Goal: Transaction & Acquisition: Book appointment/travel/reservation

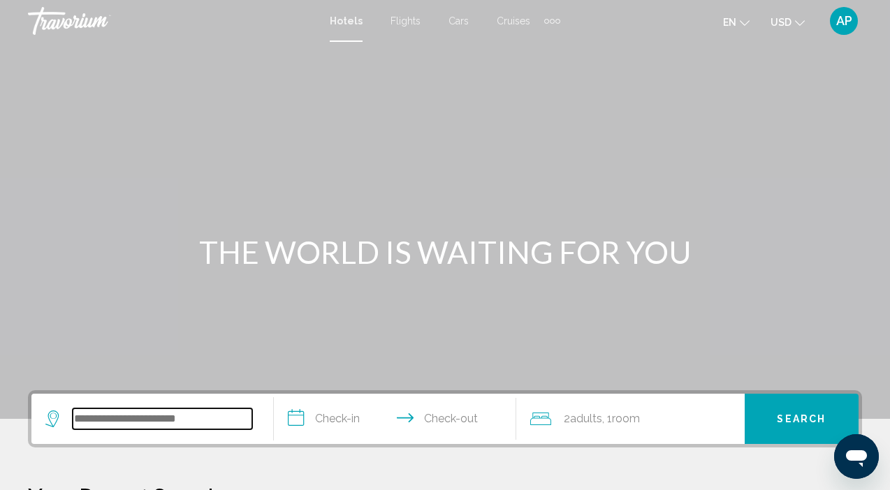
click at [115, 418] on input "Search widget" at bounding box center [162, 418] width 179 height 21
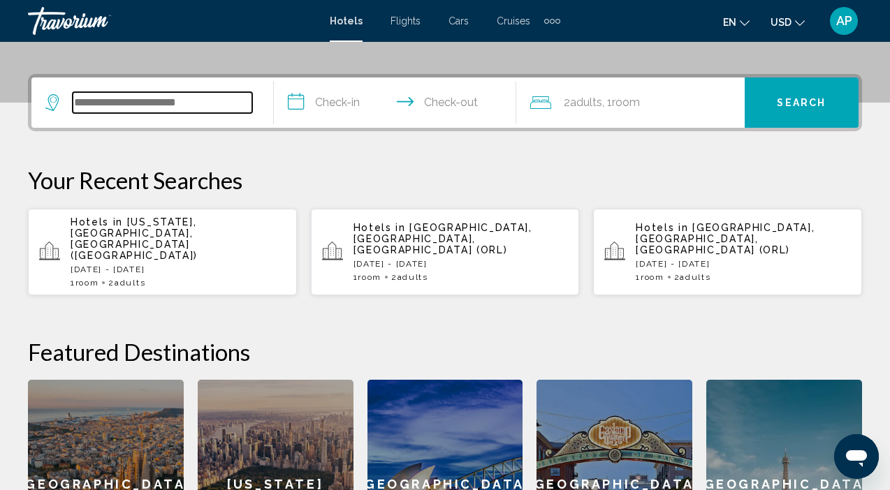
scroll to position [345, 0]
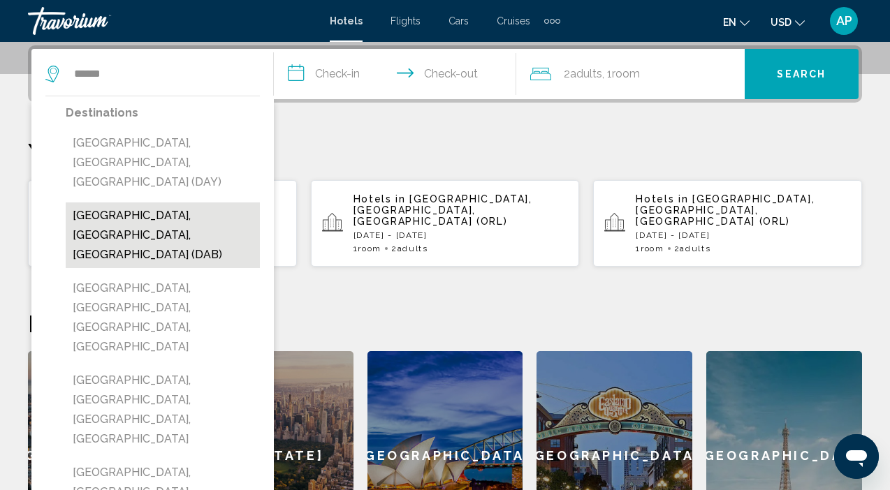
click at [157, 202] on button "[GEOGRAPHIC_DATA], [GEOGRAPHIC_DATA], [GEOGRAPHIC_DATA] (DAB)" at bounding box center [163, 235] width 194 height 66
type input "**********"
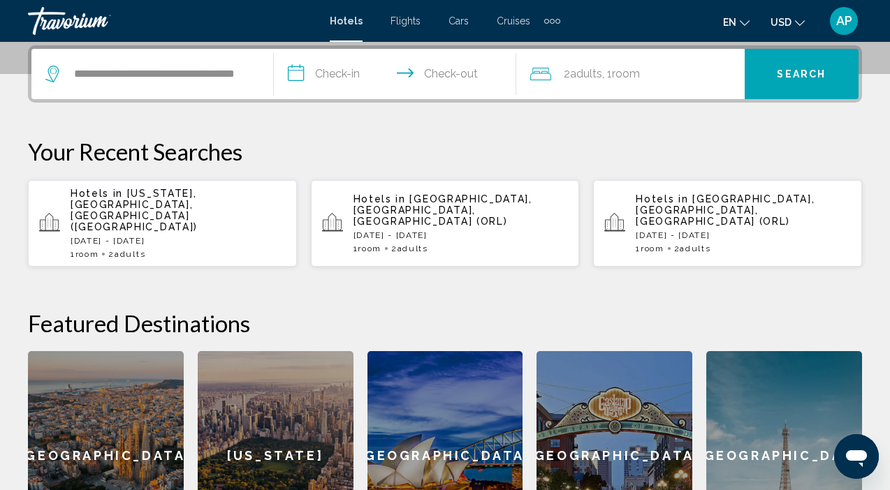
click at [351, 80] on input "**********" at bounding box center [398, 76] width 248 height 54
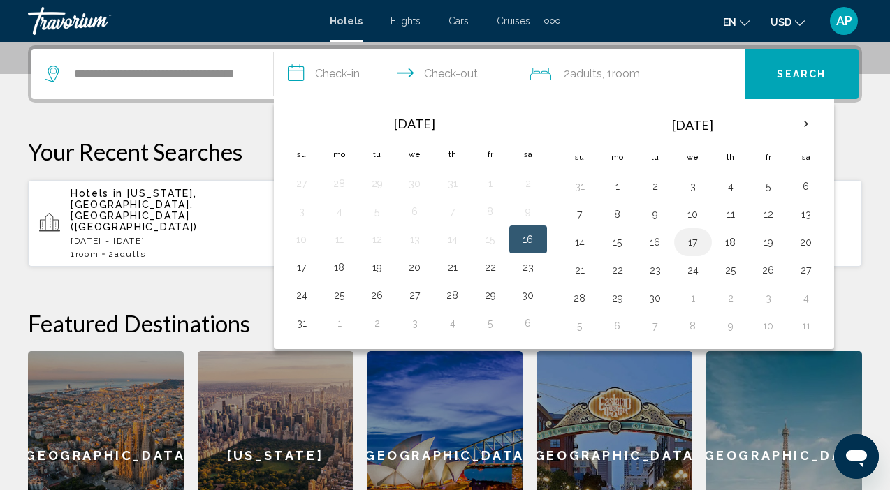
click at [696, 250] on button "17" at bounding box center [692, 243] width 22 height 20
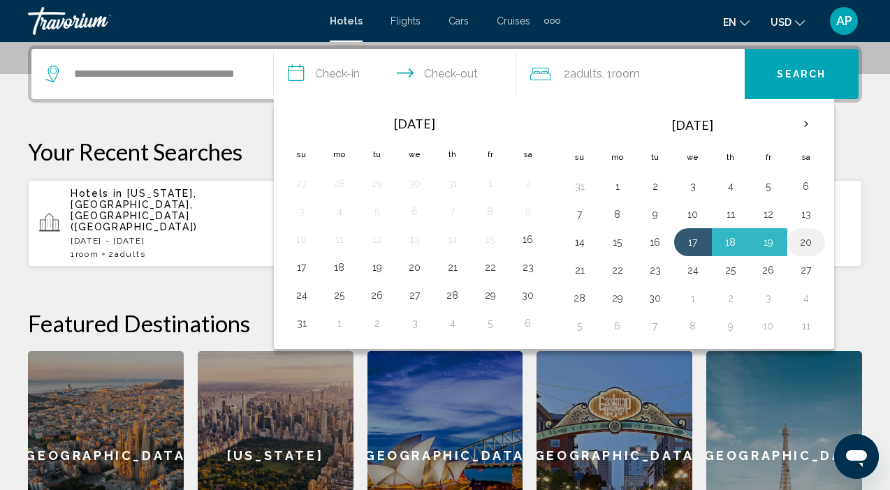
click at [808, 246] on button "20" at bounding box center [806, 243] width 22 height 20
type input "**********"
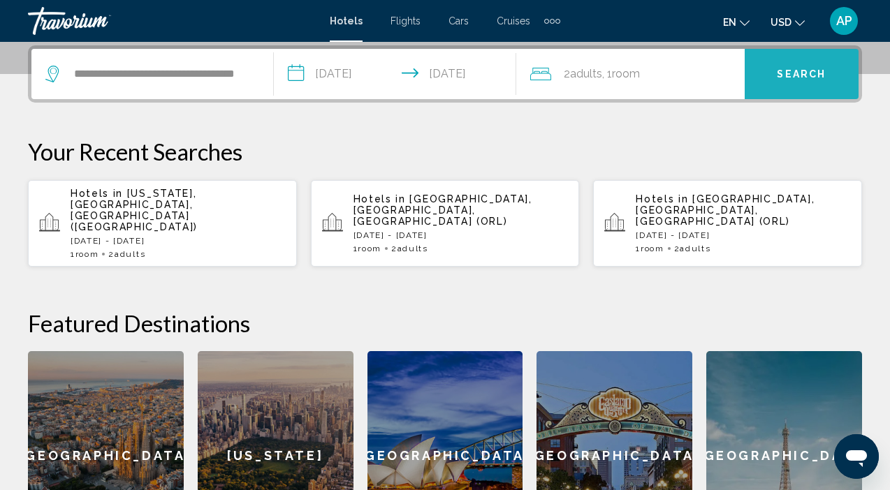
click at [797, 81] on button "Search" at bounding box center [801, 74] width 114 height 50
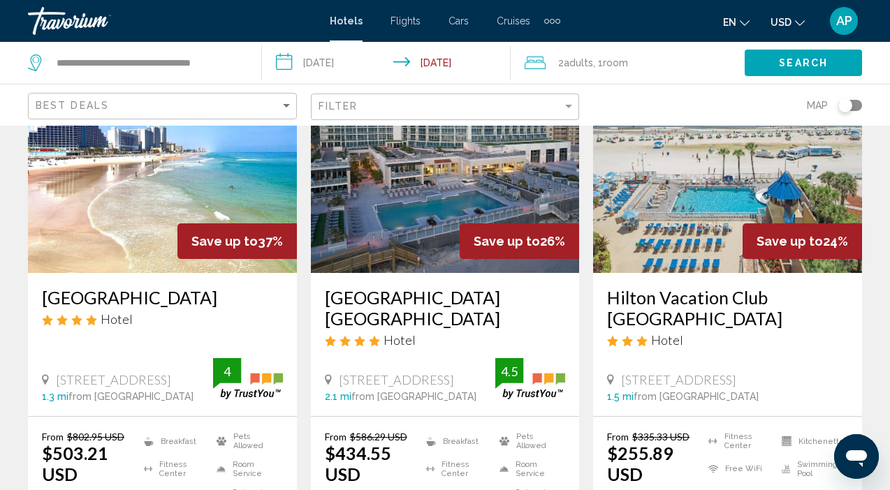
scroll to position [126, 0]
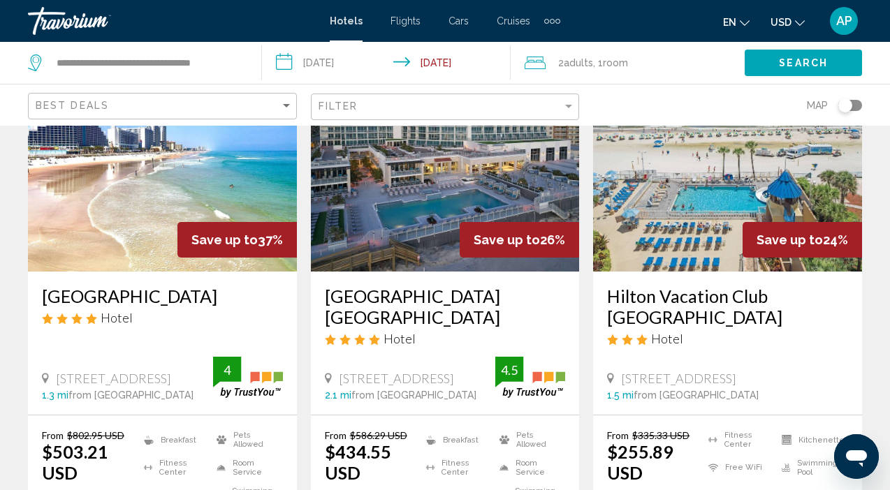
click at [668, 297] on h3 "Hilton Vacation Club [GEOGRAPHIC_DATA]" at bounding box center [727, 307] width 241 height 42
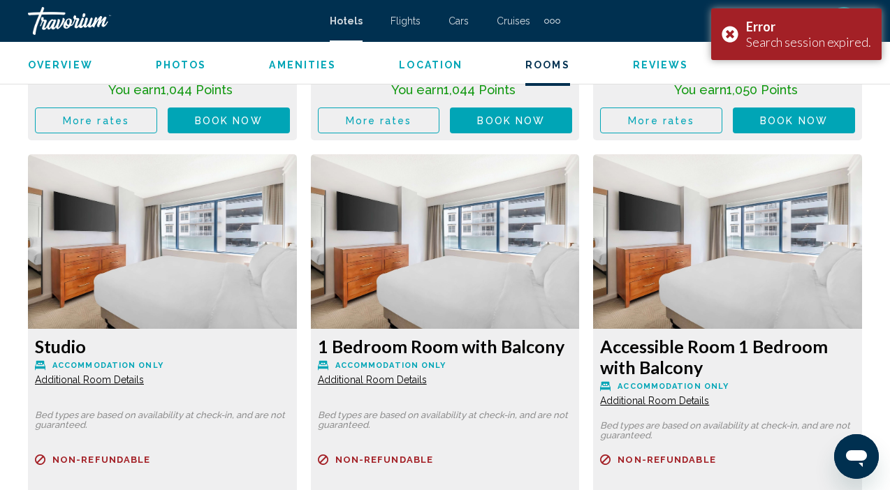
scroll to position [3562, 0]
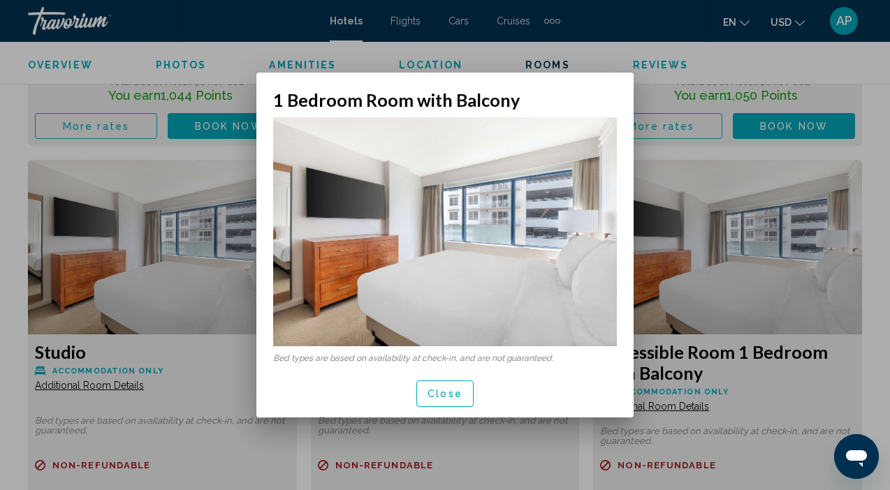
click at [529, 271] on img at bounding box center [445, 231] width 344 height 229
click at [429, 392] on span "Close" at bounding box center [444, 394] width 35 height 11
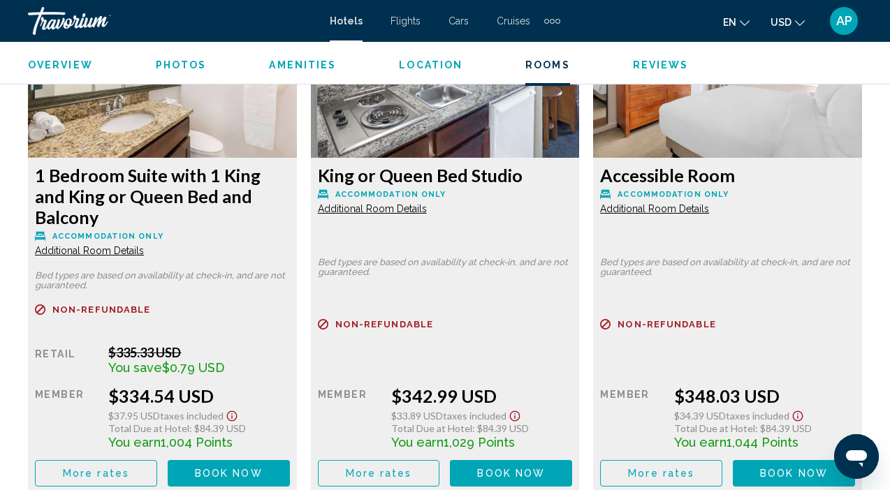
scroll to position [2740, 0]
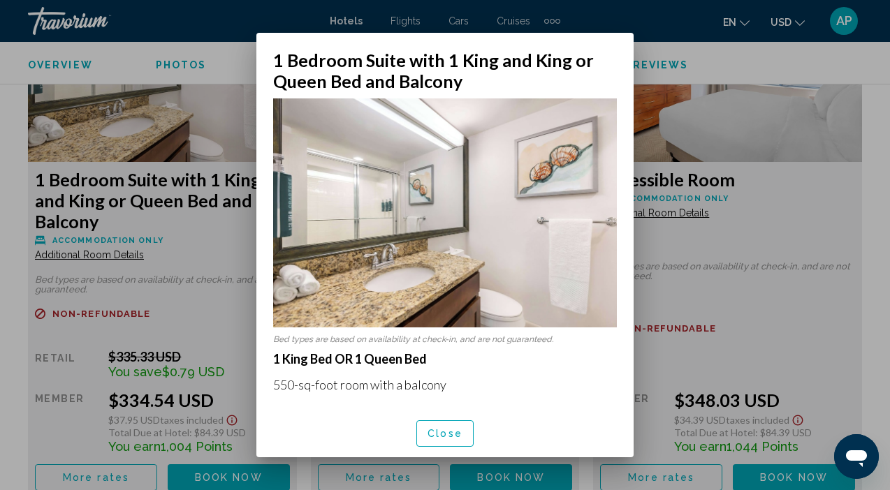
scroll to position [0, 0]
click at [504, 254] on img at bounding box center [445, 212] width 344 height 229
click at [450, 432] on span "Close" at bounding box center [444, 434] width 35 height 11
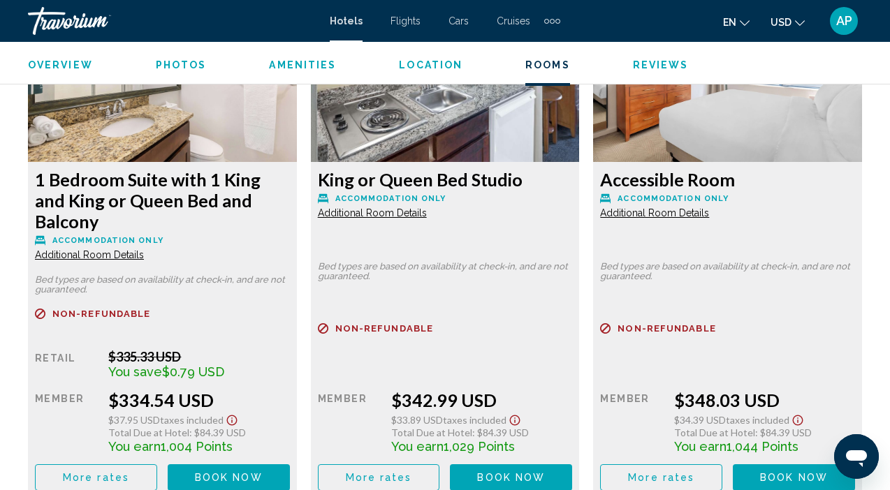
click at [181, 62] on span "Photos" at bounding box center [181, 64] width 51 height 11
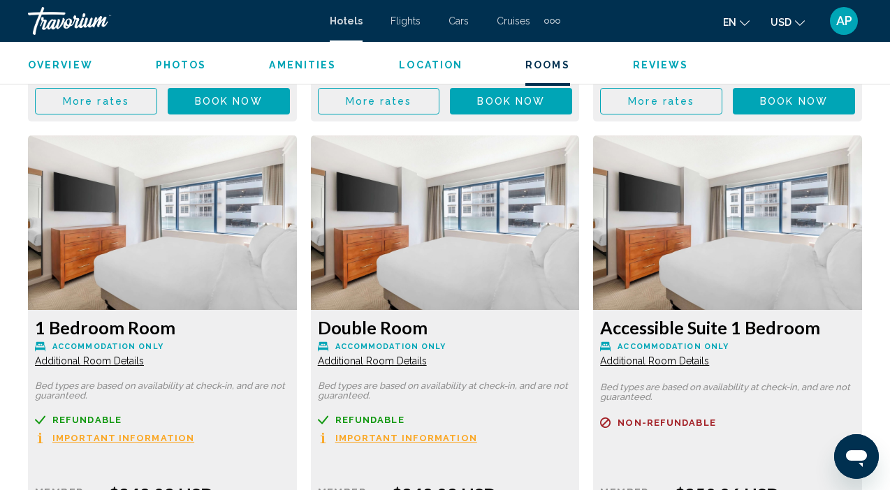
scroll to position [3033, 0]
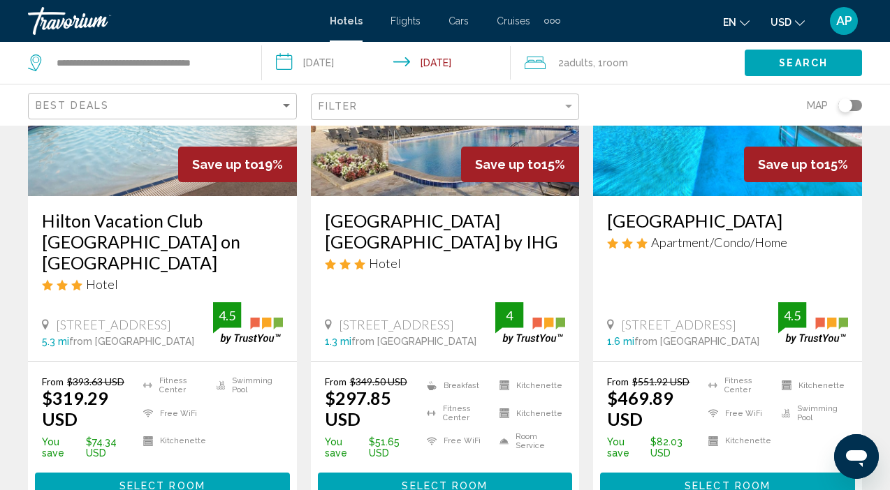
scroll to position [1228, 0]
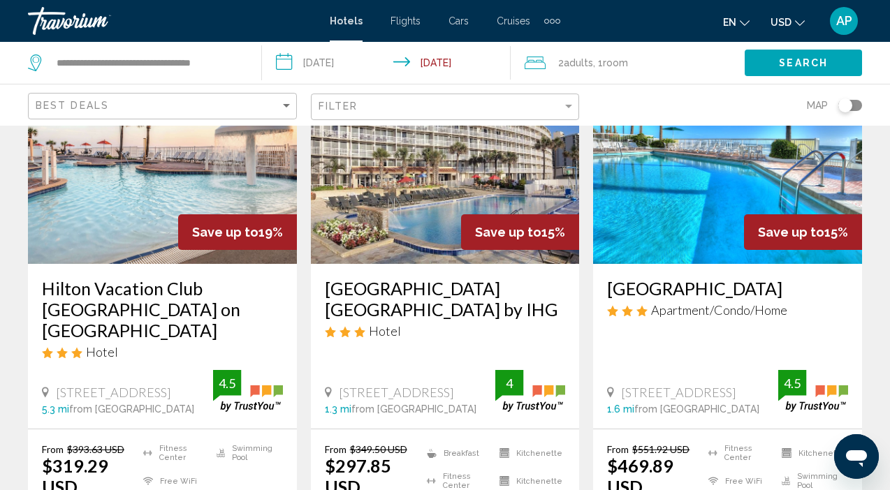
click at [156, 196] on img "Main content" at bounding box center [162, 151] width 269 height 223
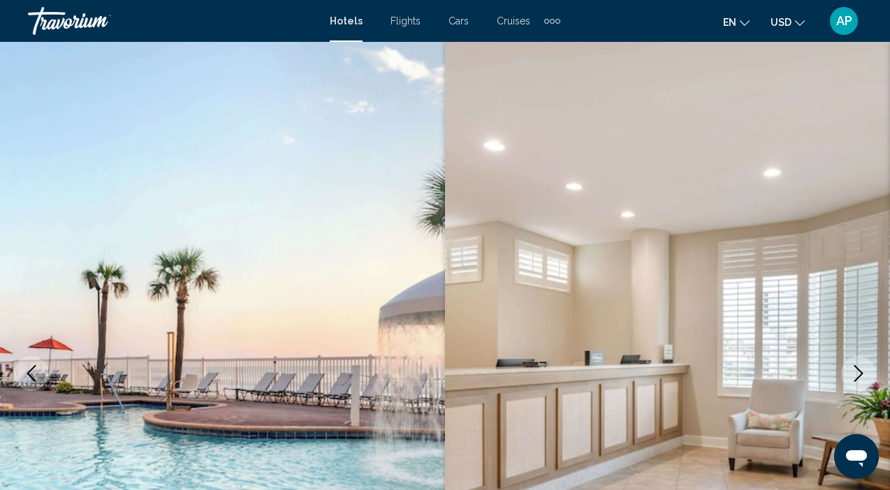
click at [862, 376] on icon "Next image" at bounding box center [858, 373] width 17 height 17
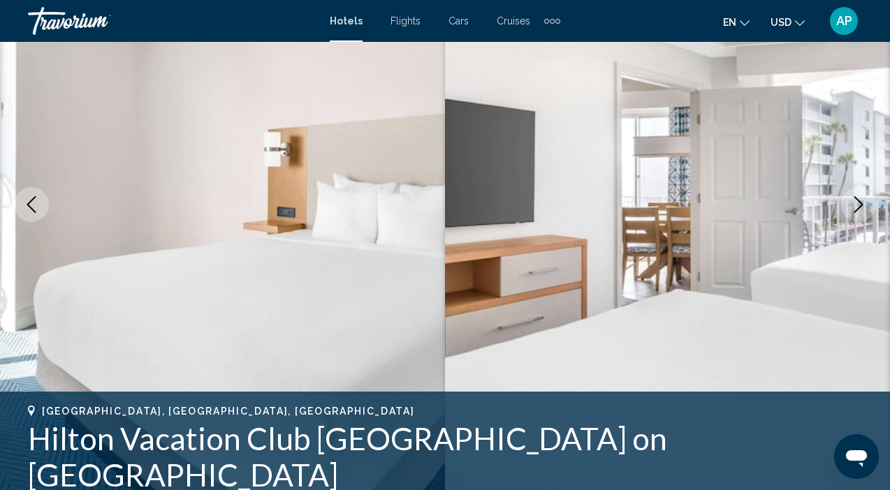
scroll to position [171, 0]
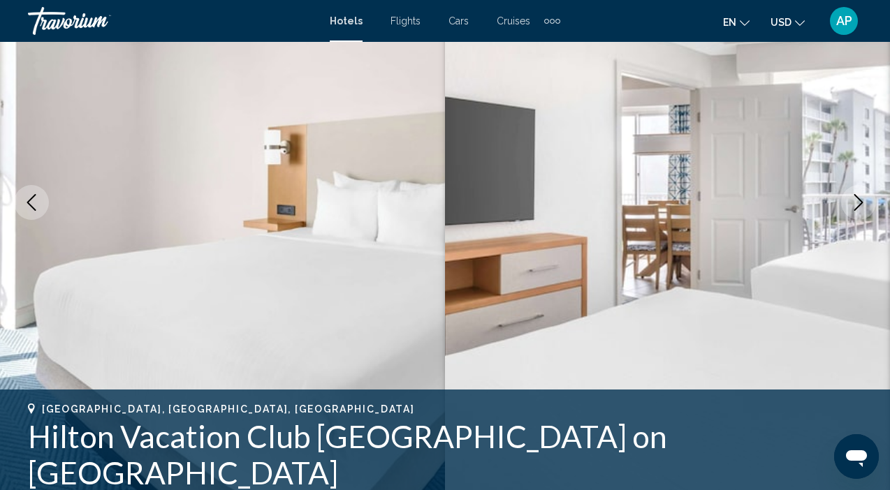
click at [858, 203] on icon "Next image" at bounding box center [858, 202] width 17 height 17
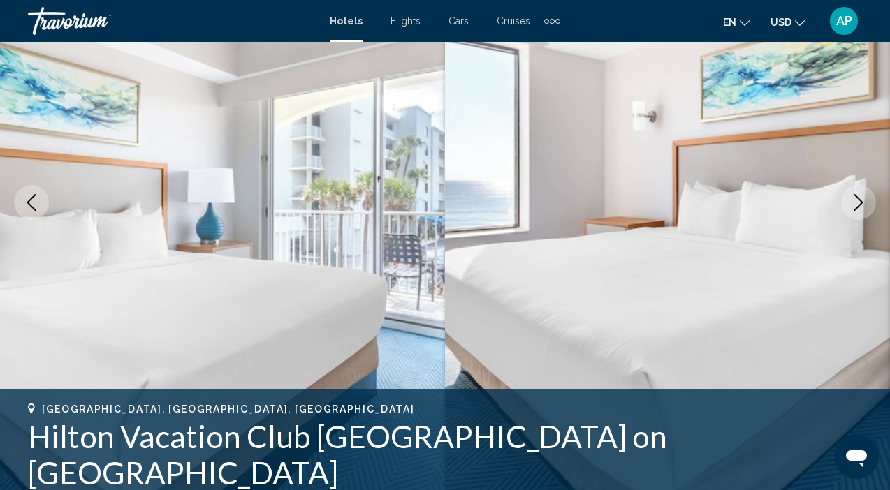
click at [858, 203] on icon "Next image" at bounding box center [858, 202] width 17 height 17
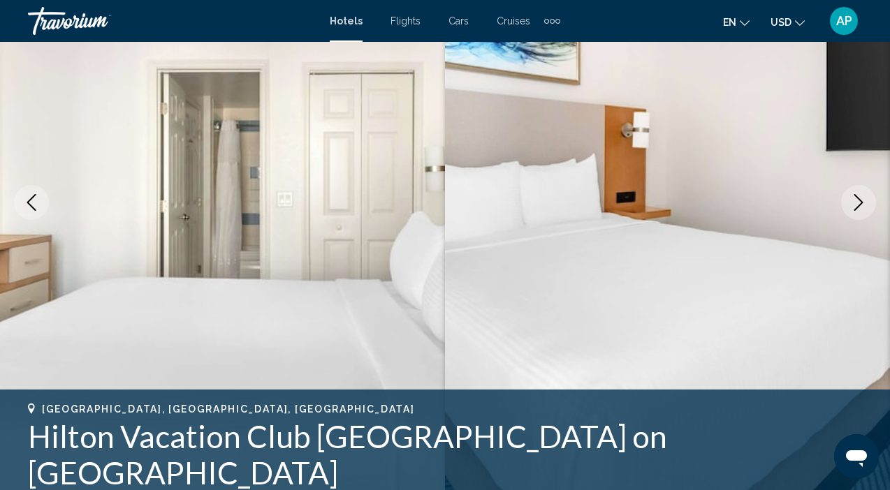
click at [858, 203] on icon "Next image" at bounding box center [858, 202] width 17 height 17
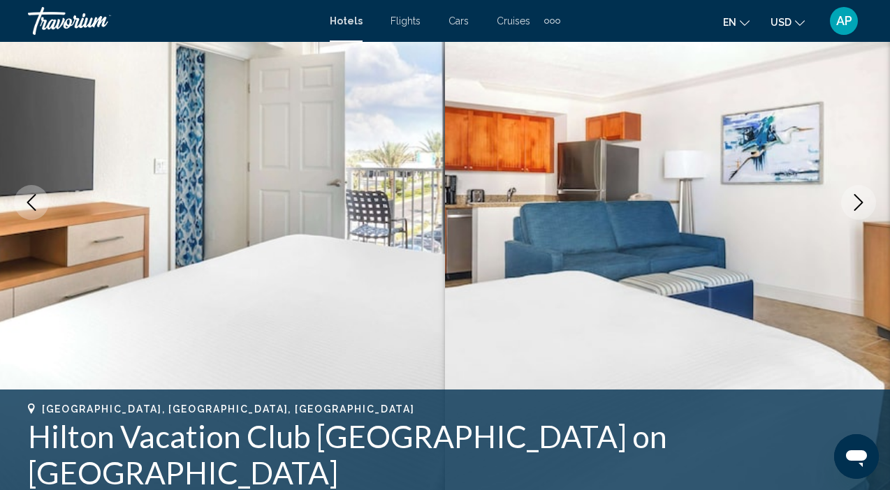
click at [858, 203] on icon "Next image" at bounding box center [858, 202] width 17 height 17
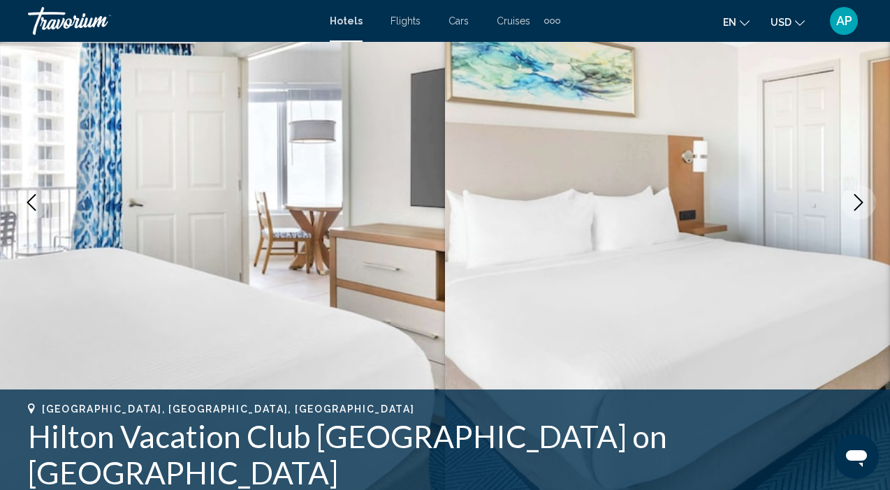
click at [858, 203] on icon "Next image" at bounding box center [858, 202] width 17 height 17
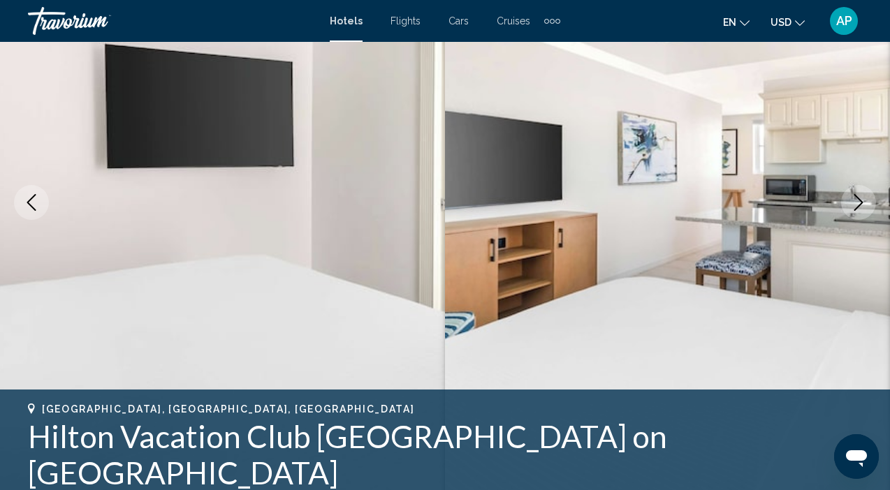
click at [37, 202] on icon "Previous image" at bounding box center [31, 202] width 17 height 17
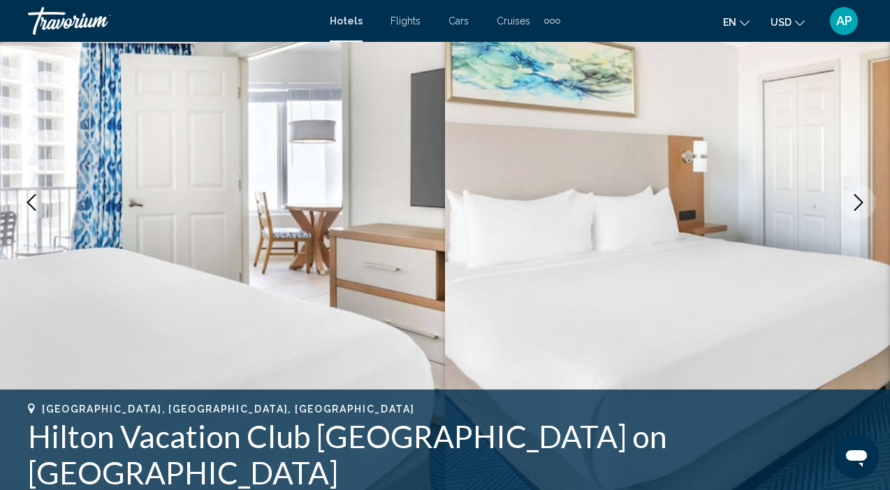
click at [862, 202] on icon "Next image" at bounding box center [858, 202] width 9 height 17
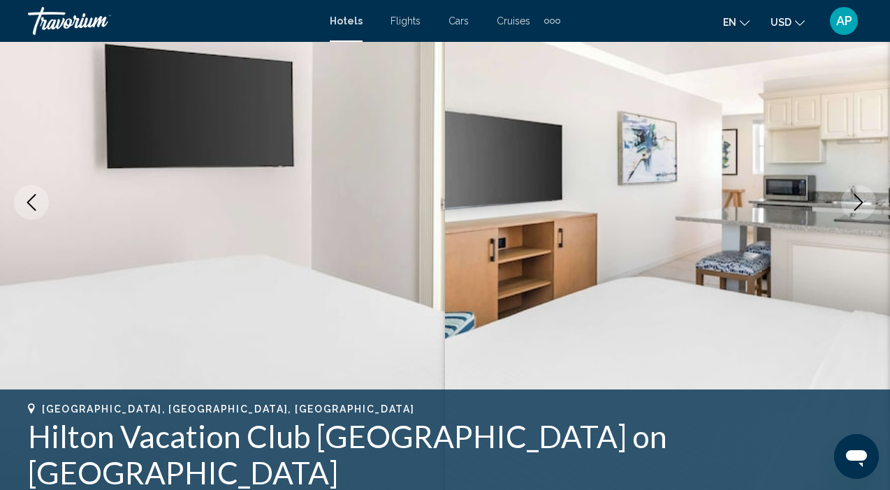
click at [862, 202] on icon "Next image" at bounding box center [858, 202] width 9 height 17
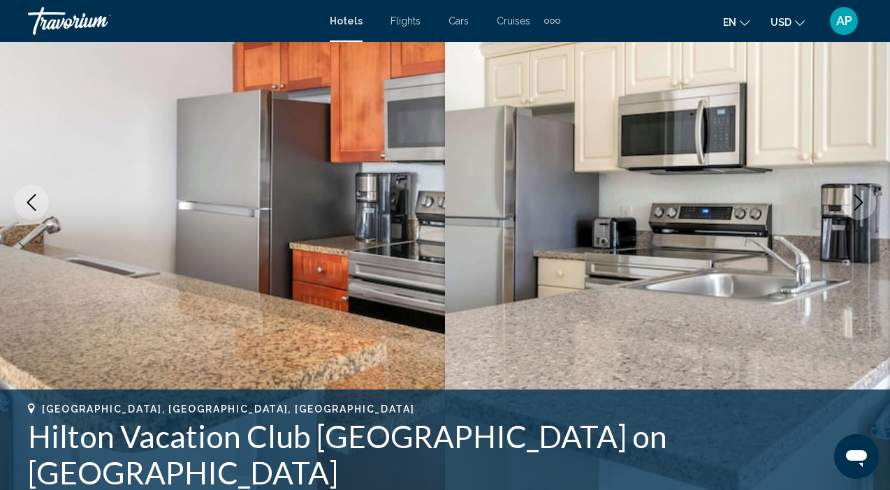
click at [862, 202] on icon "Next image" at bounding box center [858, 202] width 9 height 17
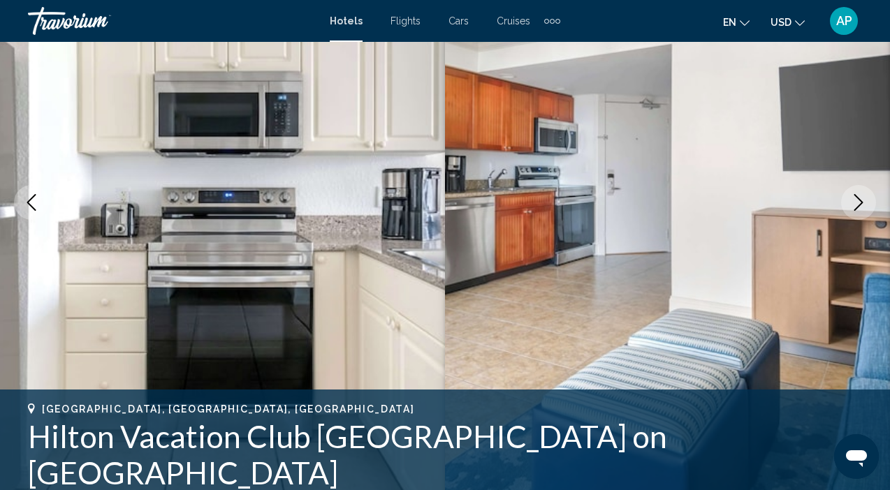
click at [862, 202] on icon "Next image" at bounding box center [858, 202] width 9 height 17
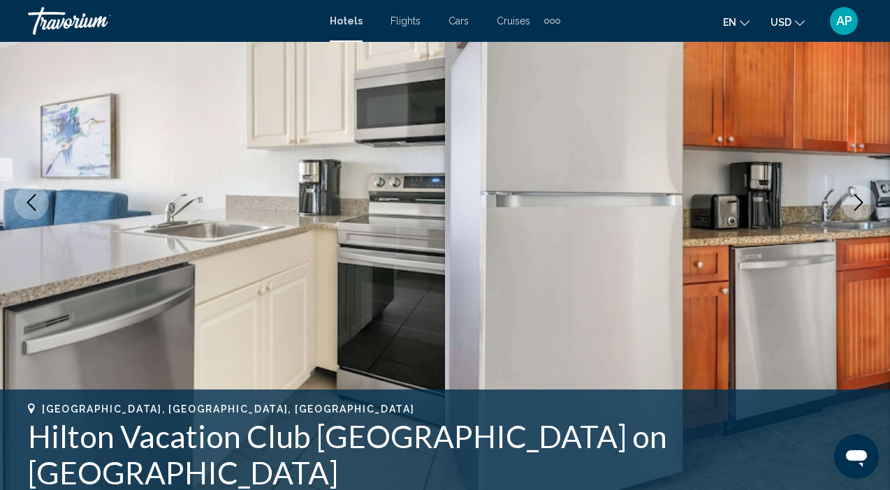
click at [862, 202] on icon "Next image" at bounding box center [858, 202] width 9 height 17
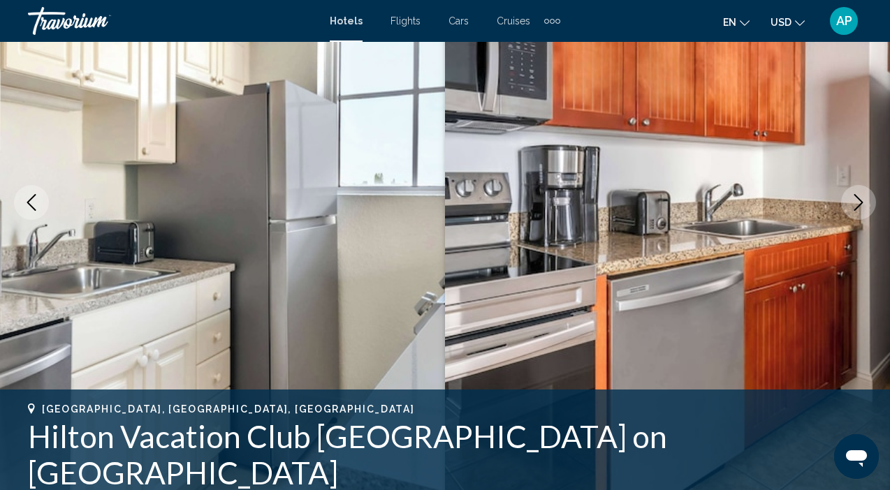
click at [862, 203] on icon "Next image" at bounding box center [858, 202] width 17 height 17
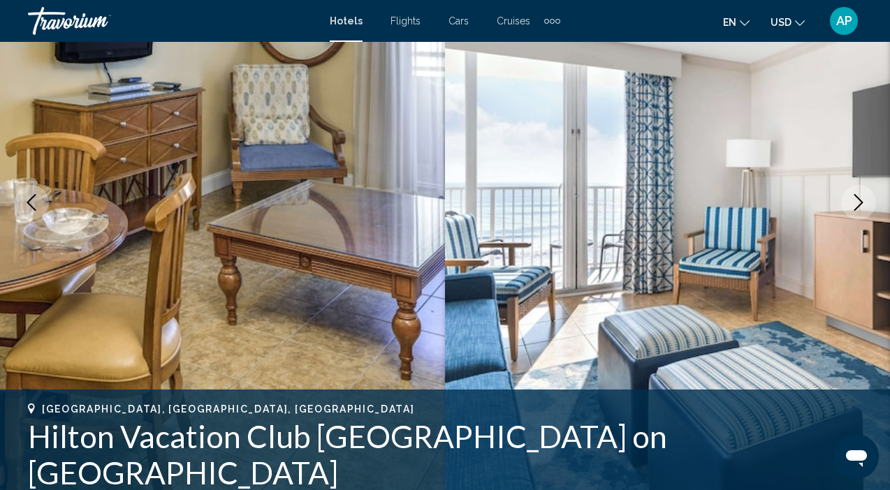
click at [862, 203] on icon "Next image" at bounding box center [858, 202] width 17 height 17
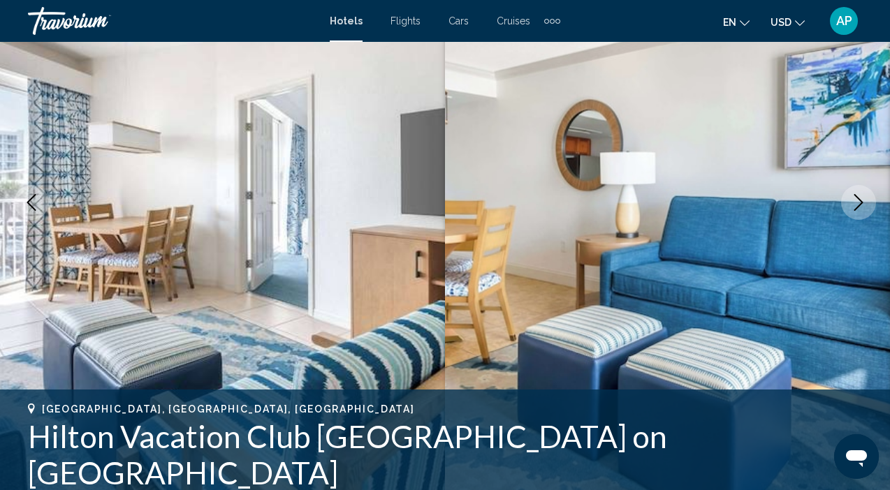
click at [862, 203] on icon "Next image" at bounding box center [858, 202] width 17 height 17
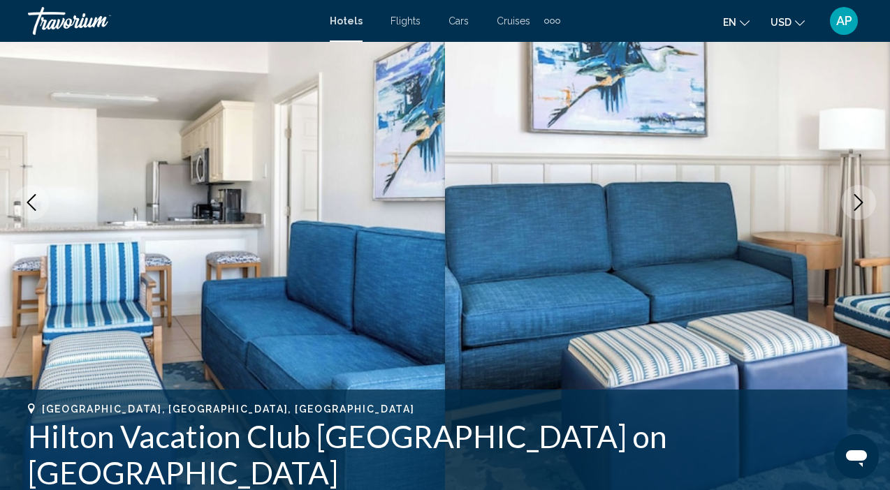
click at [862, 203] on icon "Next image" at bounding box center [858, 202] width 17 height 17
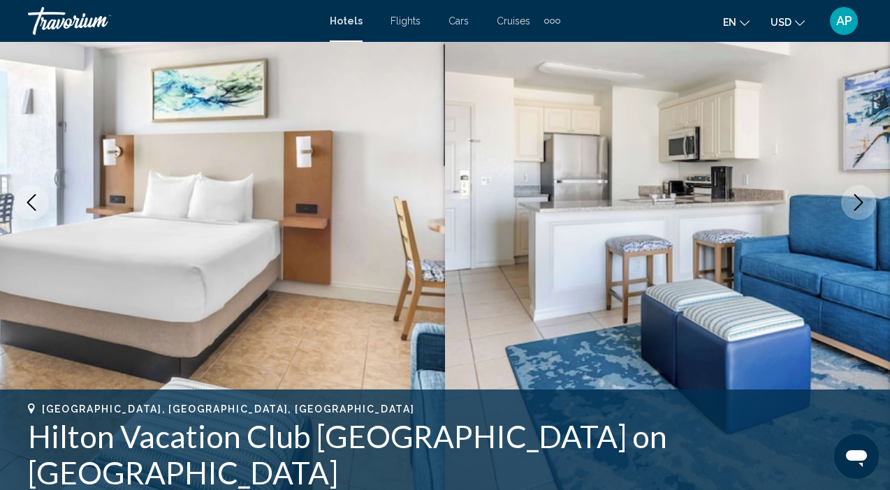
click at [862, 203] on icon "Next image" at bounding box center [858, 202] width 17 height 17
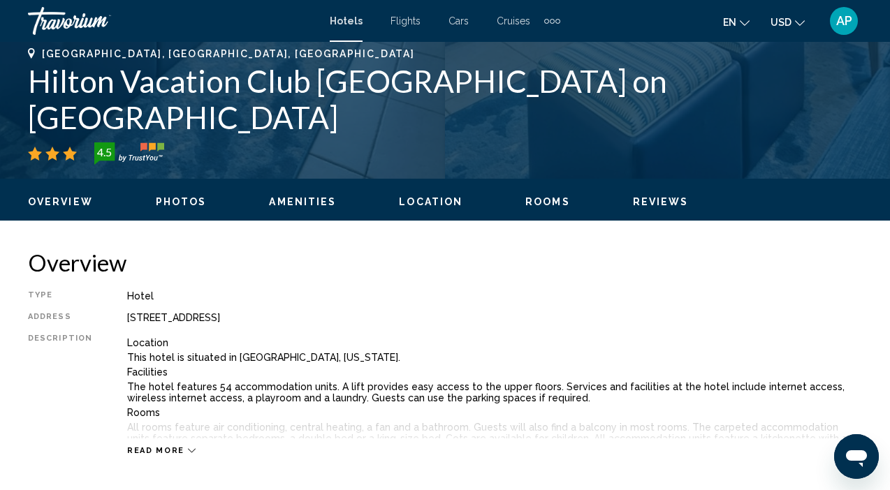
scroll to position [538, 0]
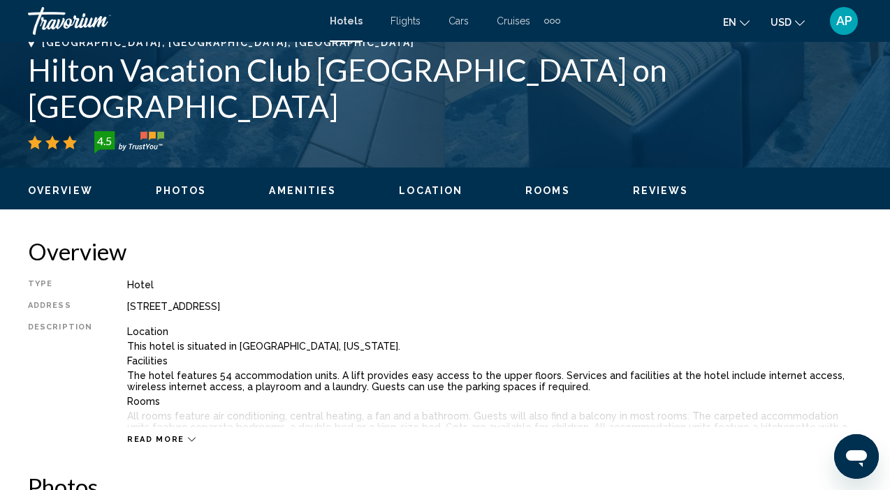
click at [533, 193] on span "Rooms" at bounding box center [547, 190] width 45 height 11
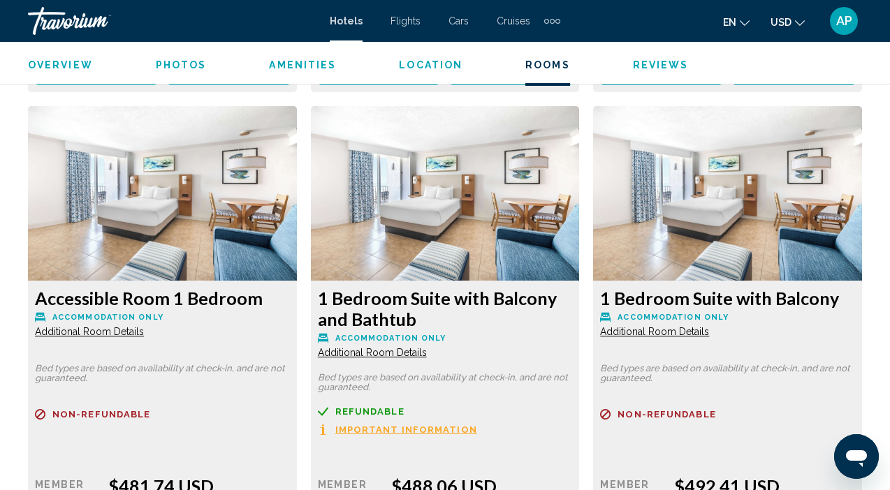
scroll to position [4172, 0]
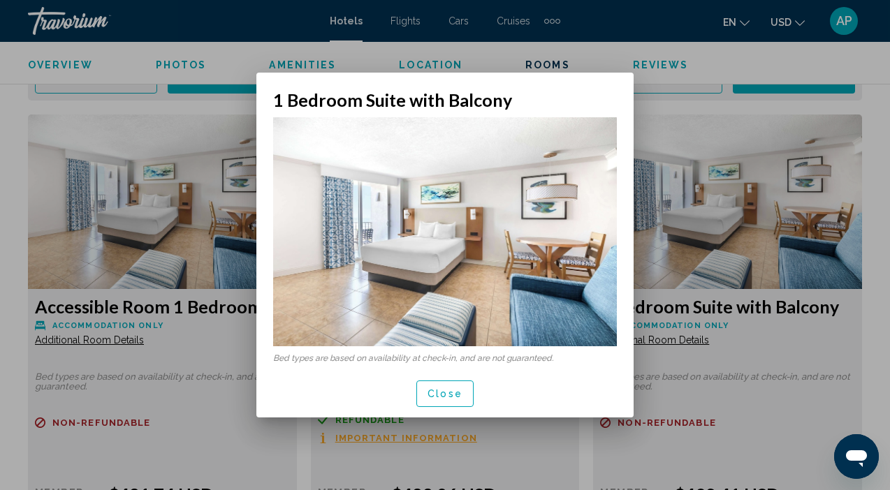
click at [501, 289] on img at bounding box center [445, 231] width 344 height 229
click at [696, 162] on div at bounding box center [445, 245] width 890 height 490
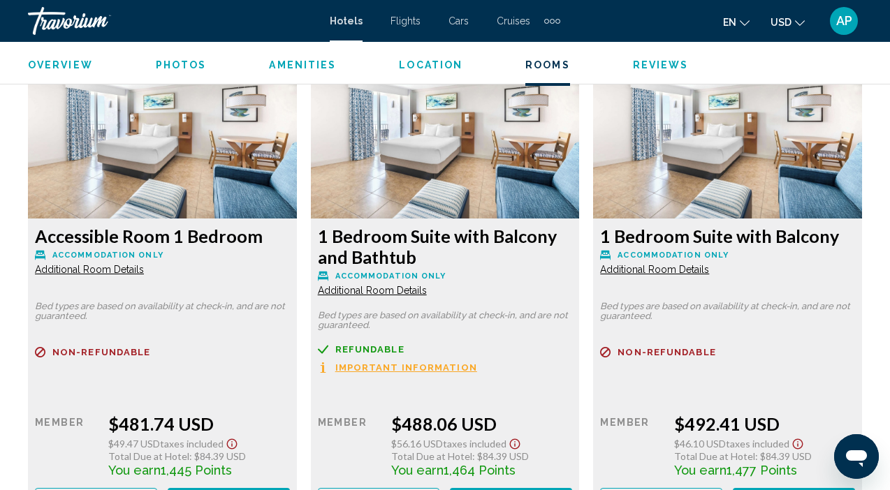
scroll to position [4322, 0]
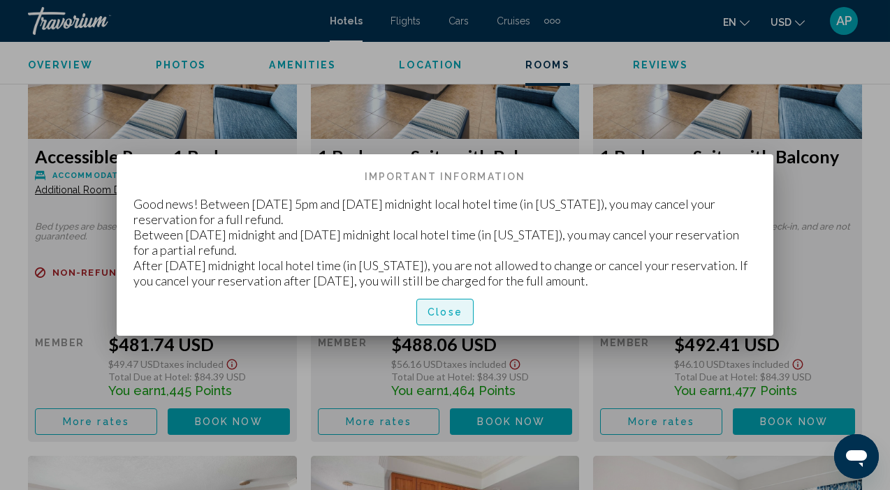
click at [450, 314] on span "Close" at bounding box center [444, 312] width 35 height 11
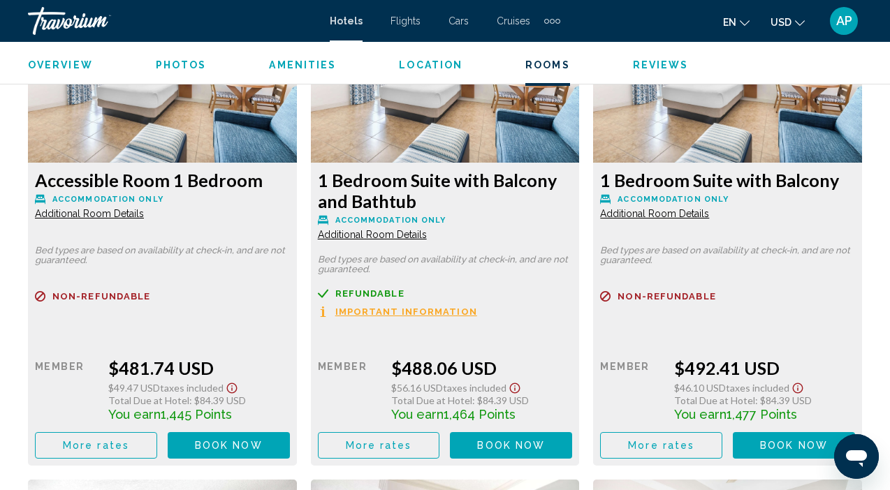
scroll to position [4302, 0]
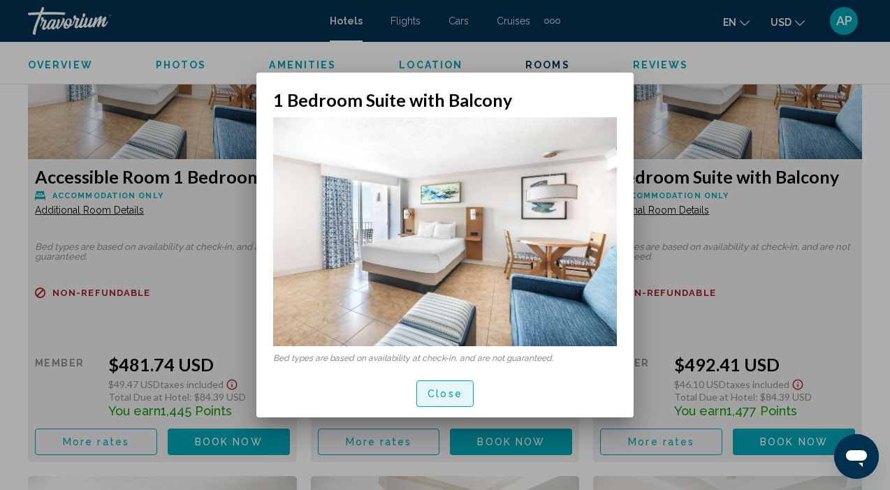
click at [432, 399] on span "Close" at bounding box center [444, 394] width 35 height 11
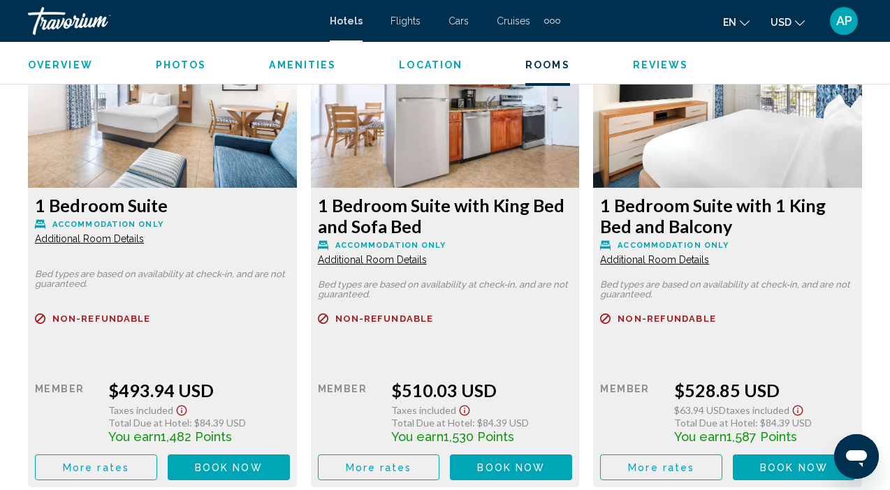
scroll to position [4768, 0]
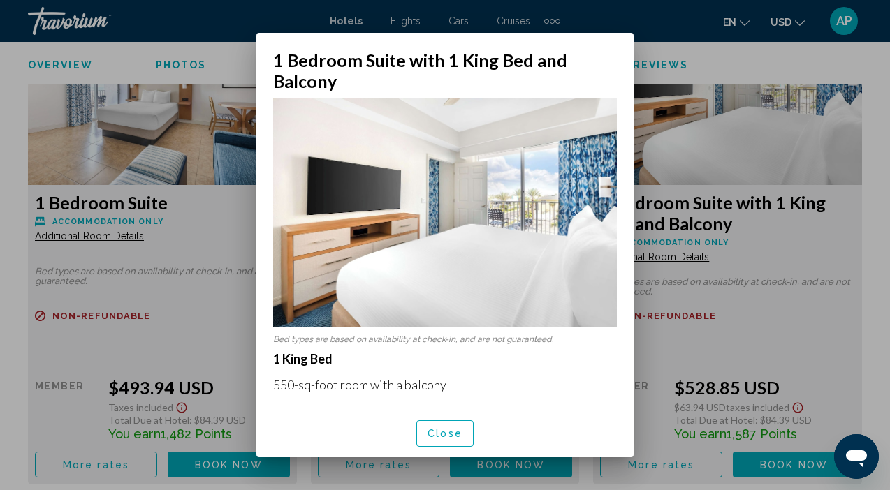
scroll to position [0, 0]
click at [442, 436] on span "Close" at bounding box center [444, 434] width 35 height 11
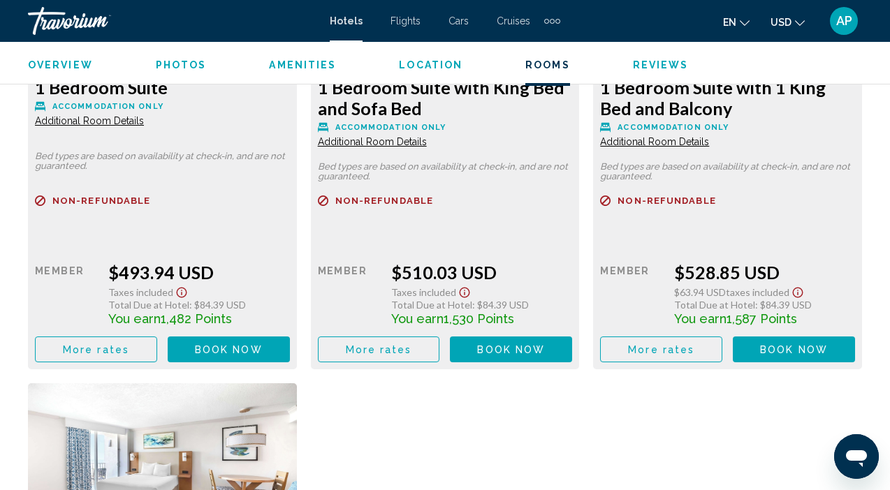
scroll to position [4888, 0]
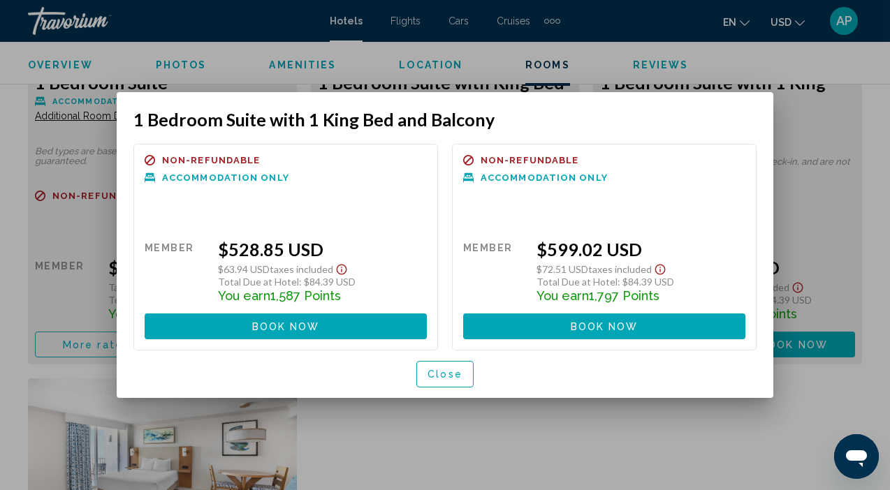
click at [839, 140] on div at bounding box center [445, 245] width 890 height 490
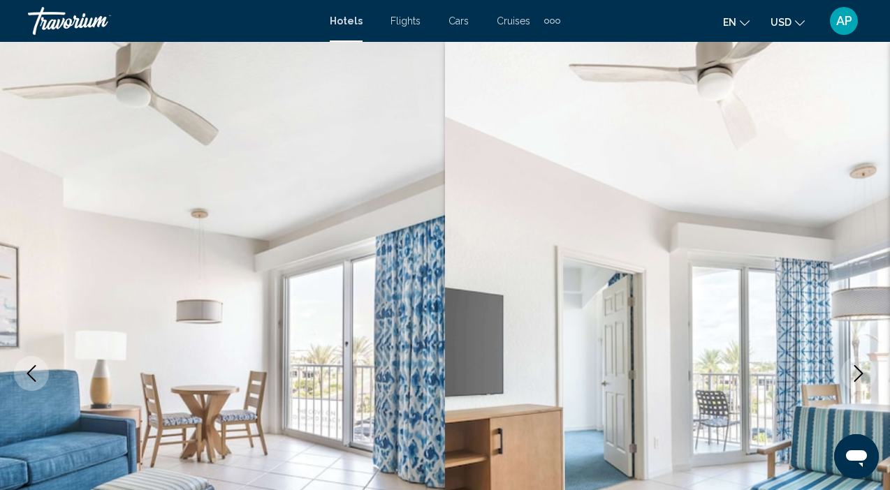
scroll to position [4888, 0]
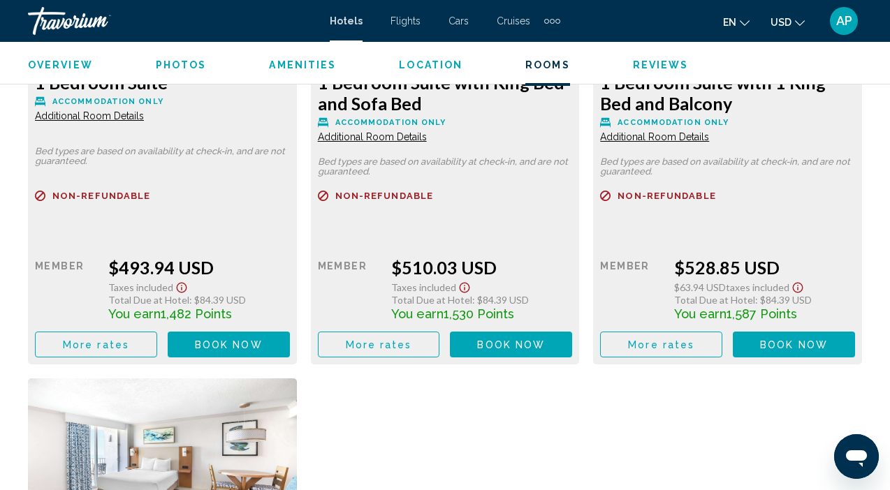
click at [185, 64] on span "Photos" at bounding box center [181, 64] width 51 height 11
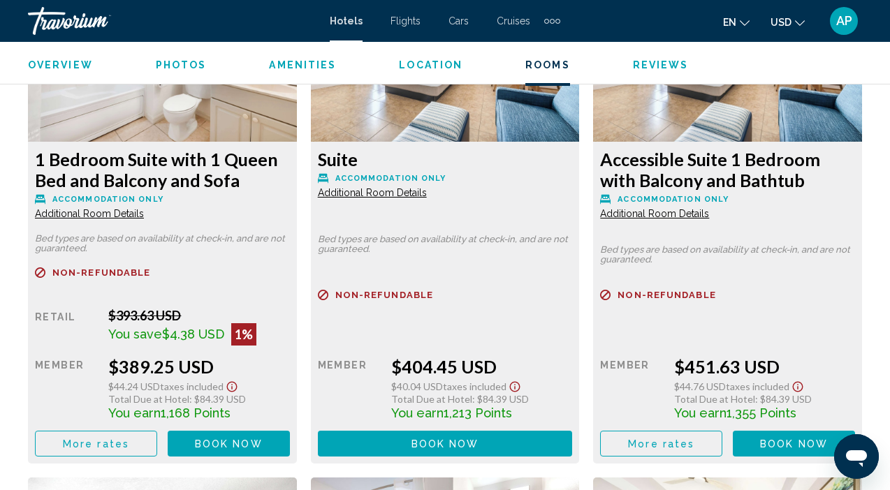
scroll to position [3308, 0]
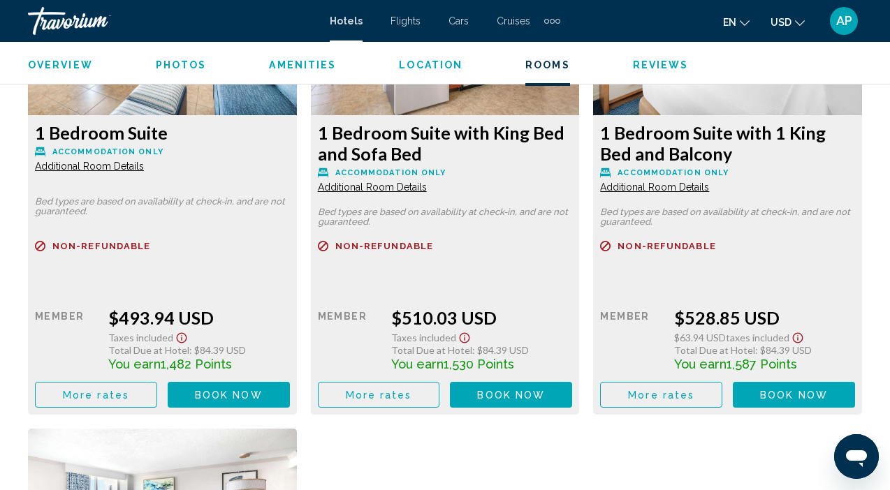
scroll to position [4849, 0]
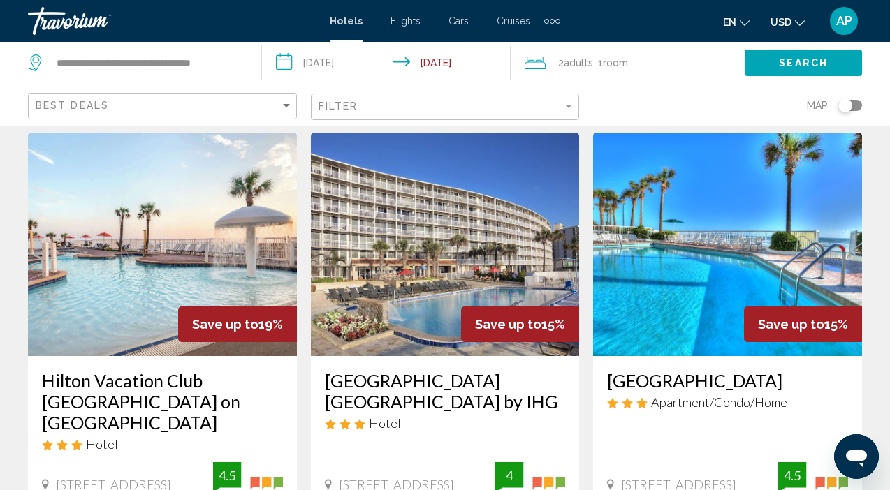
scroll to position [1128, 0]
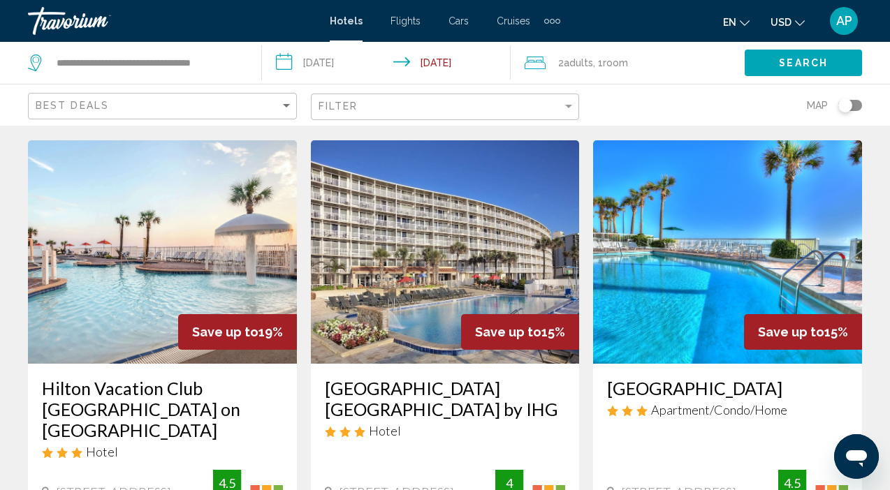
click at [695, 256] on img "Main content" at bounding box center [727, 251] width 269 height 223
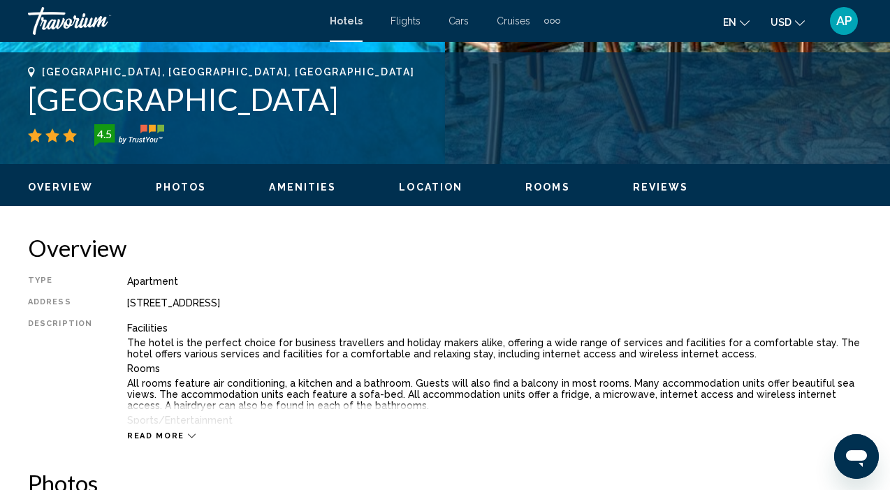
scroll to position [556, 0]
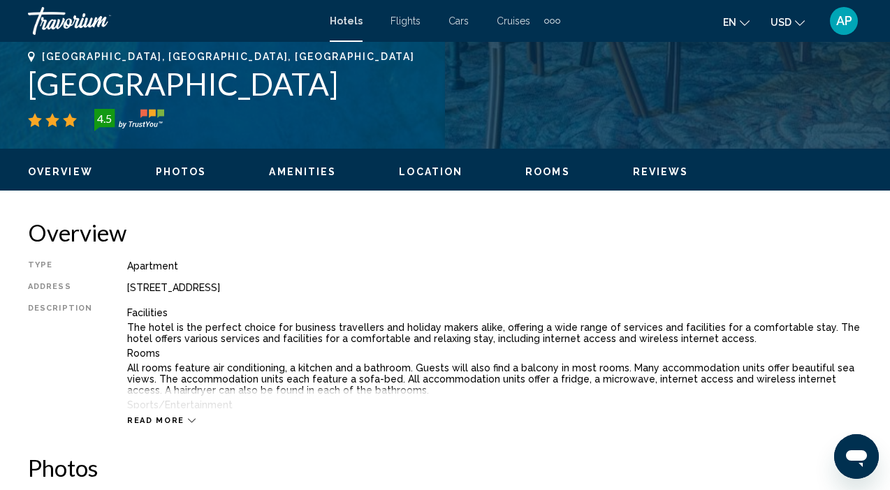
click at [552, 173] on span "Rooms" at bounding box center [547, 171] width 45 height 11
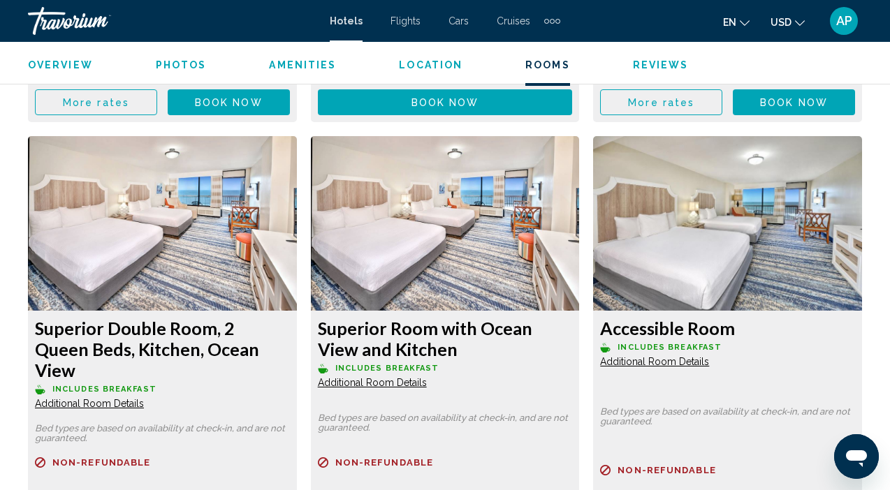
scroll to position [2540, 0]
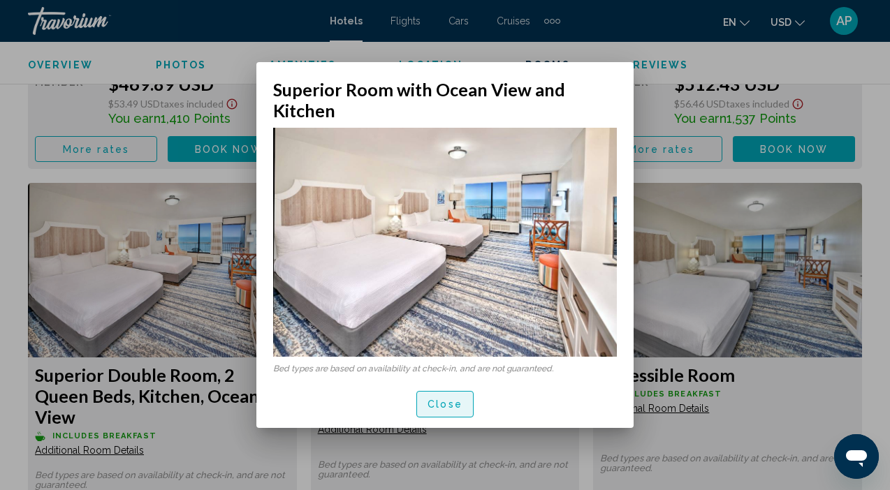
click at [461, 399] on span "Close" at bounding box center [444, 404] width 35 height 11
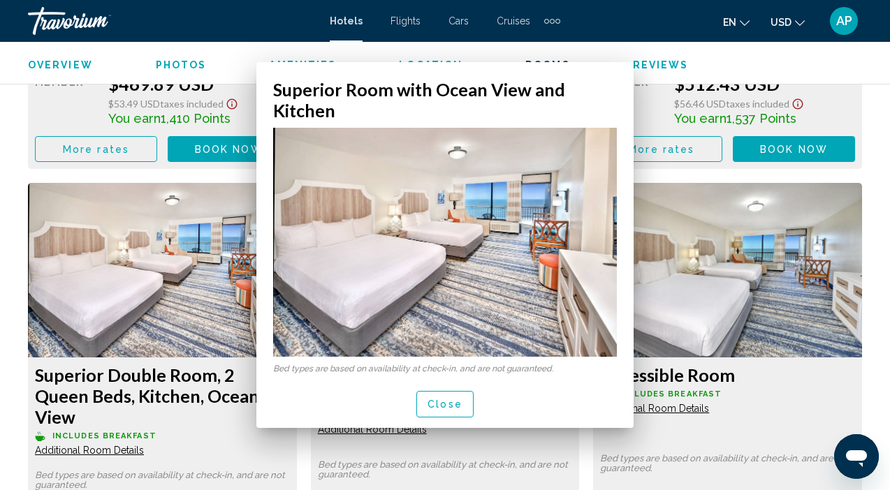
scroll to position [2540, 0]
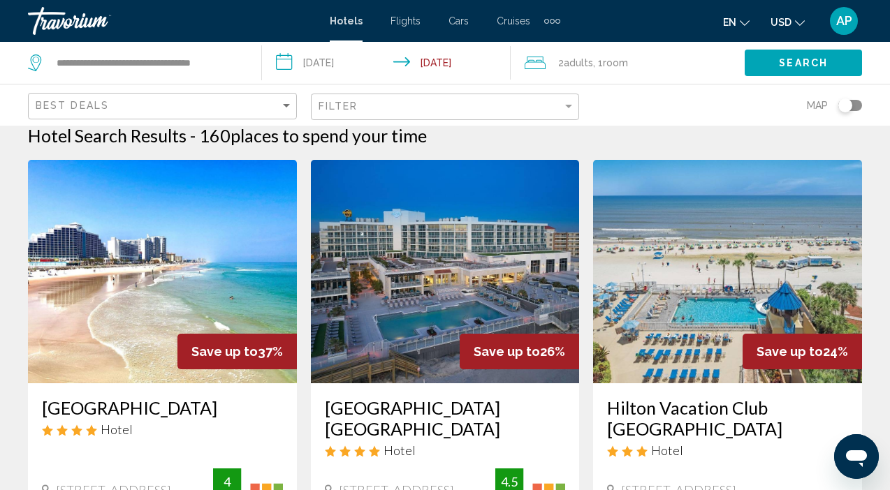
scroll to position [-1, 0]
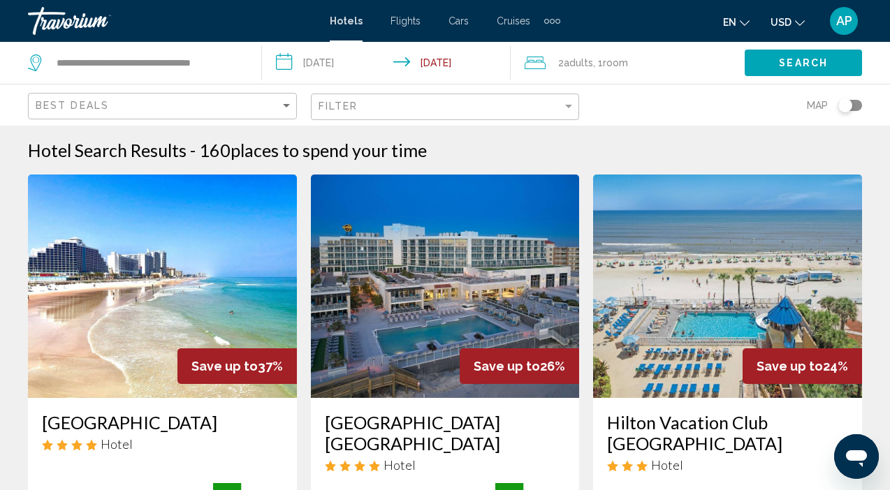
click at [461, 326] on img "Main content" at bounding box center [445, 286] width 269 height 223
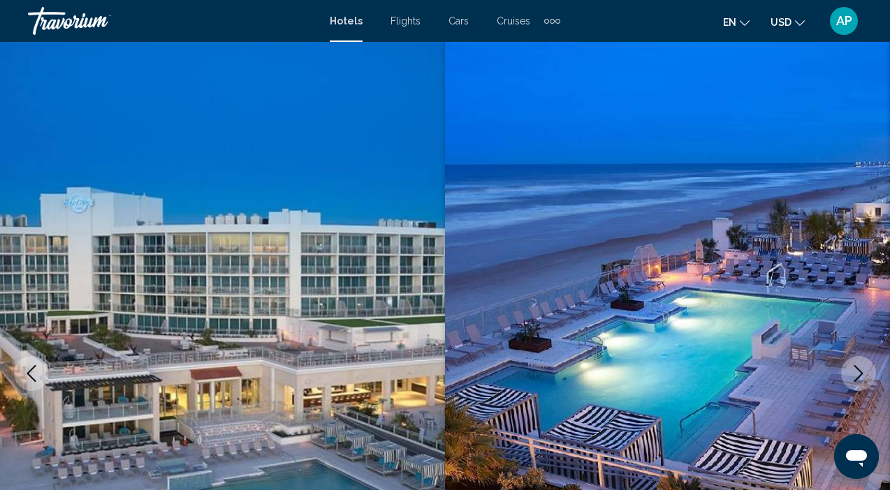
click at [862, 381] on icon "Next image" at bounding box center [858, 373] width 17 height 17
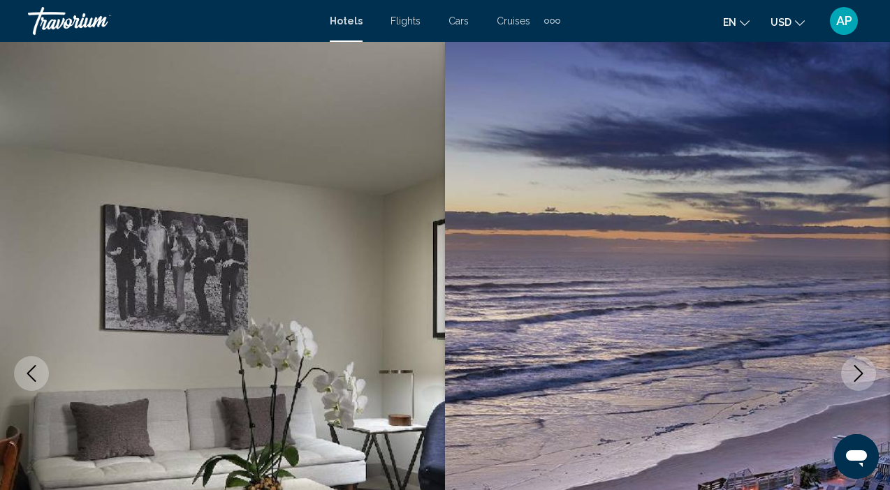
click at [862, 381] on icon "Next image" at bounding box center [858, 373] width 17 height 17
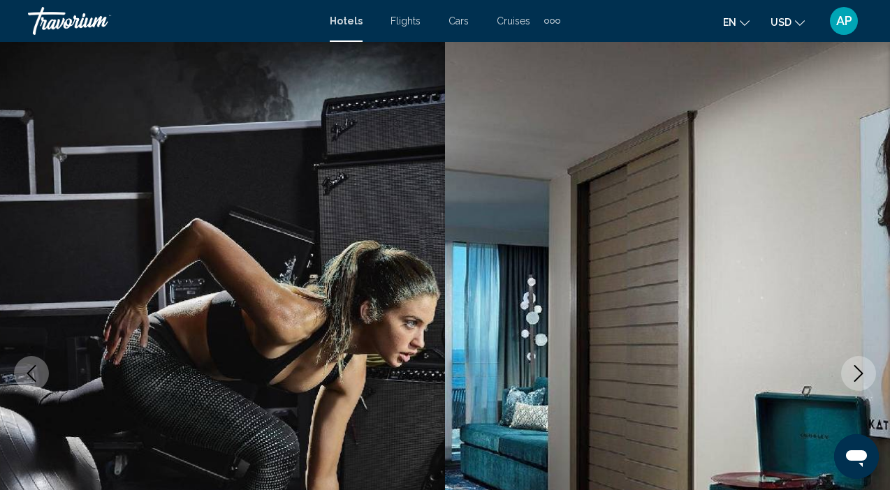
click at [862, 381] on icon "Next image" at bounding box center [858, 373] width 17 height 17
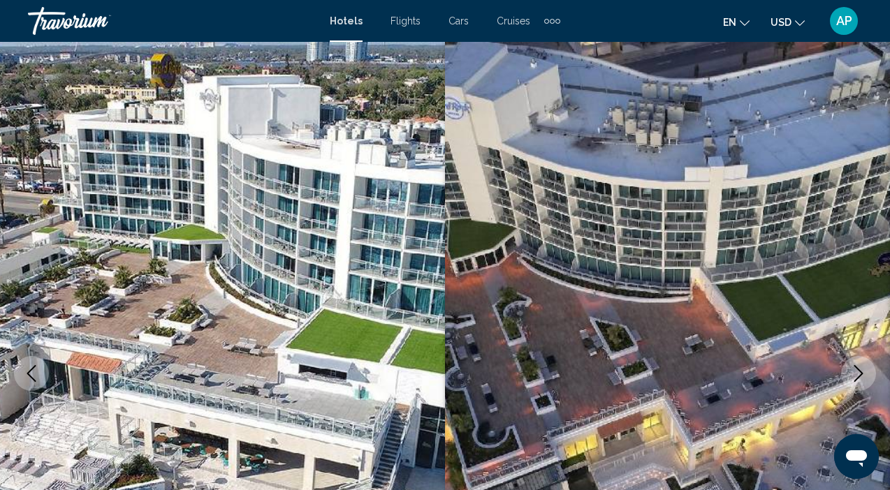
click at [862, 381] on icon "Next image" at bounding box center [858, 373] width 17 height 17
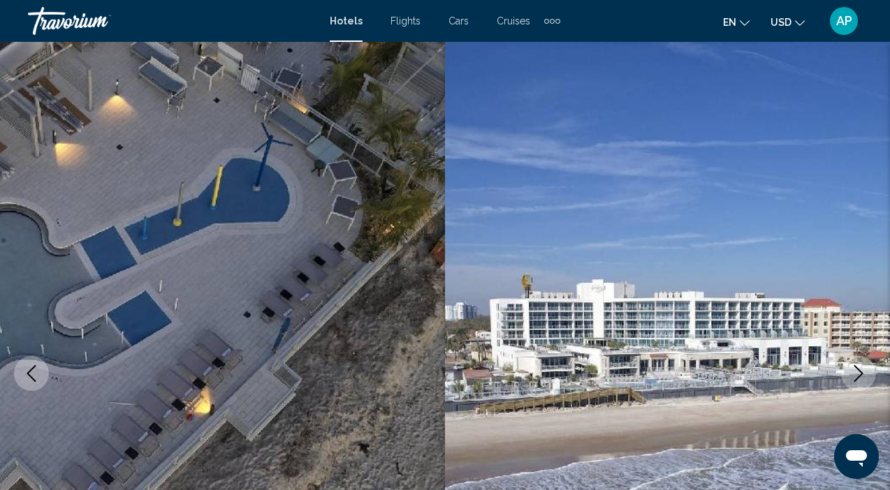
click at [862, 381] on icon "Next image" at bounding box center [858, 373] width 17 height 17
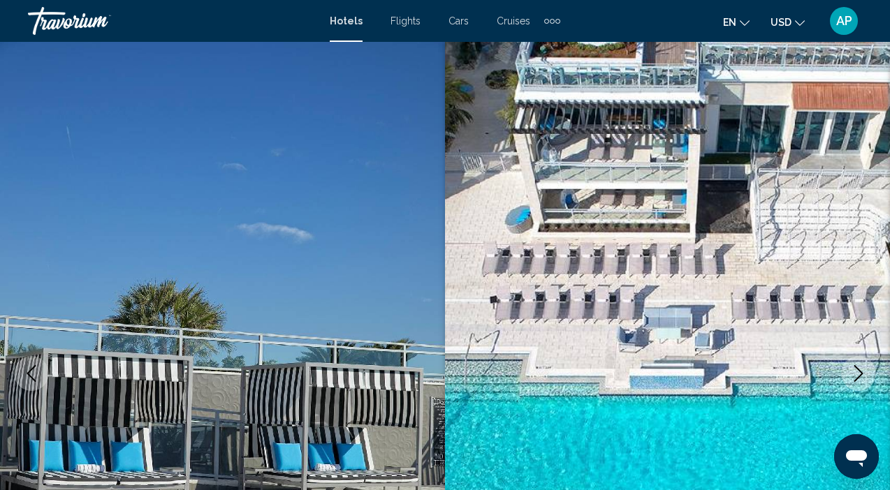
click at [862, 381] on icon "Next image" at bounding box center [858, 373] width 17 height 17
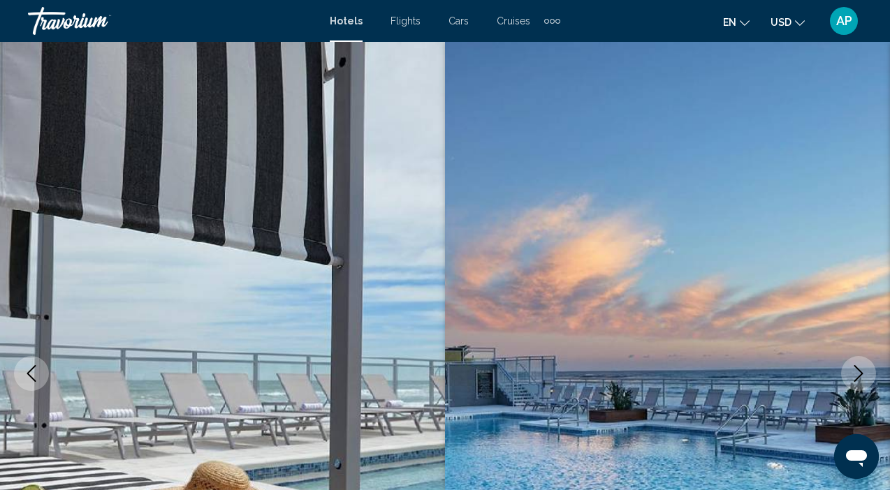
click at [862, 381] on icon "Next image" at bounding box center [858, 373] width 17 height 17
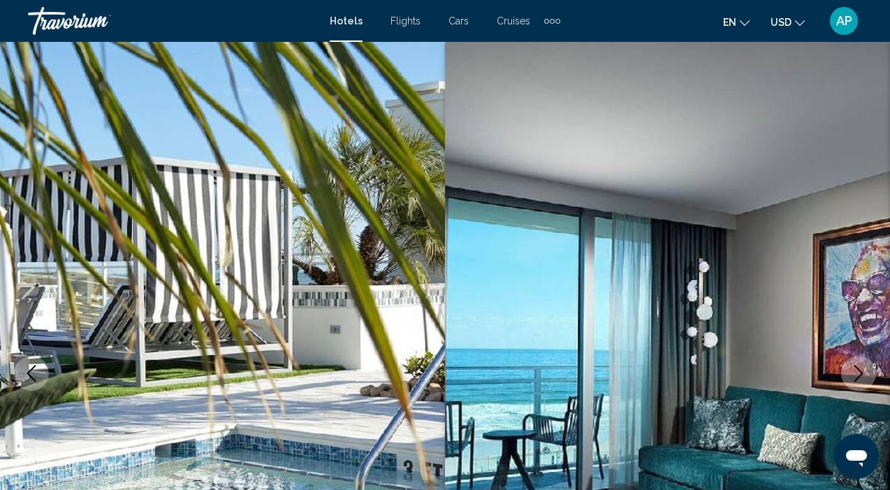
click at [862, 381] on icon "Next image" at bounding box center [858, 373] width 17 height 17
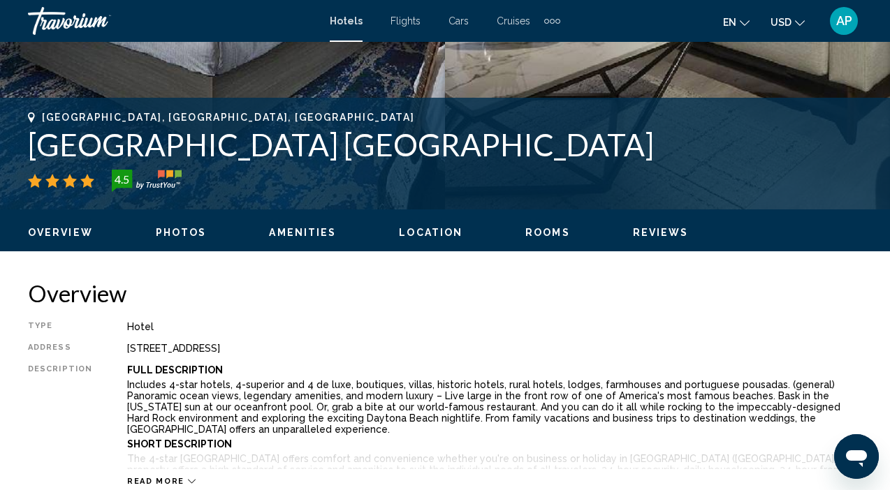
scroll to position [501, 0]
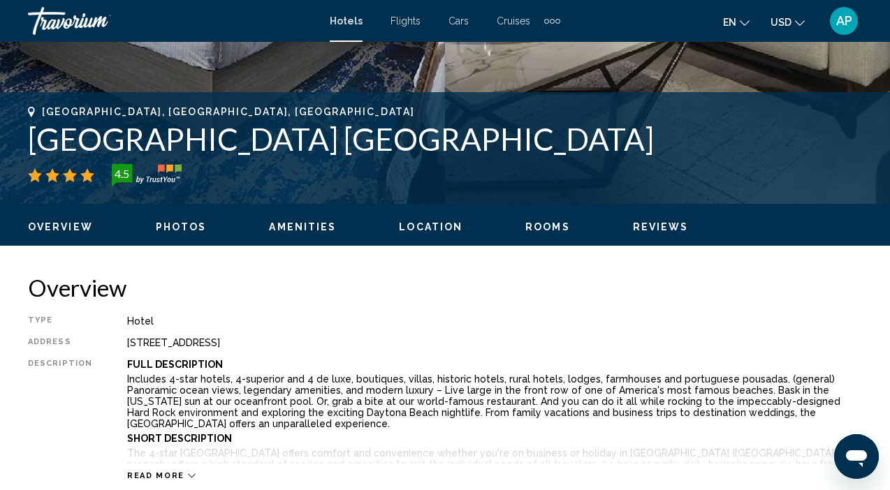
click at [540, 223] on span "Rooms" at bounding box center [547, 226] width 45 height 11
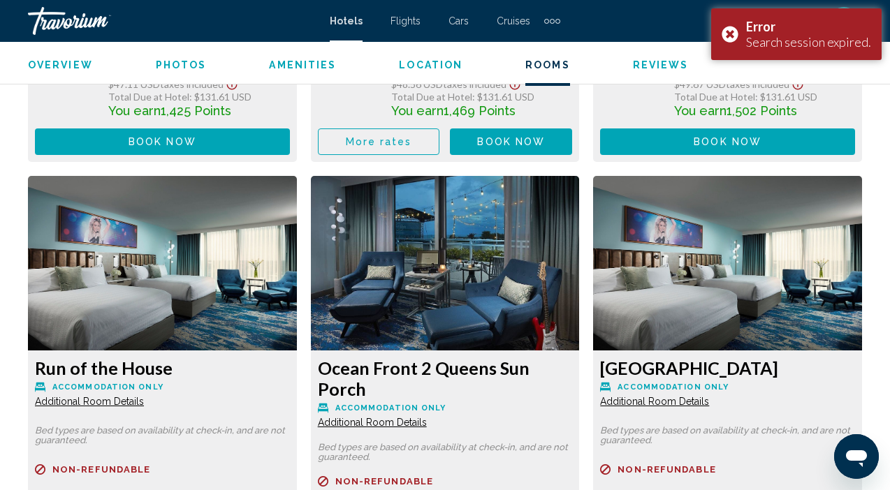
scroll to position [3075, 0]
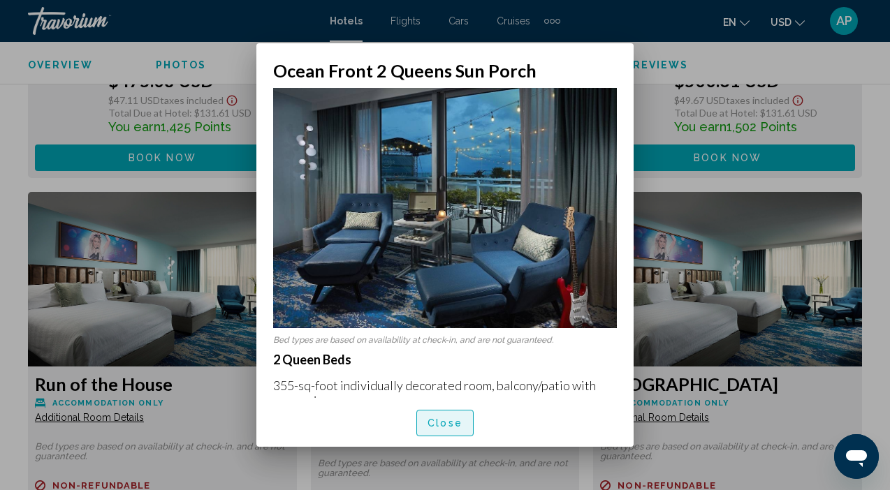
click at [448, 422] on span "Close" at bounding box center [444, 423] width 35 height 11
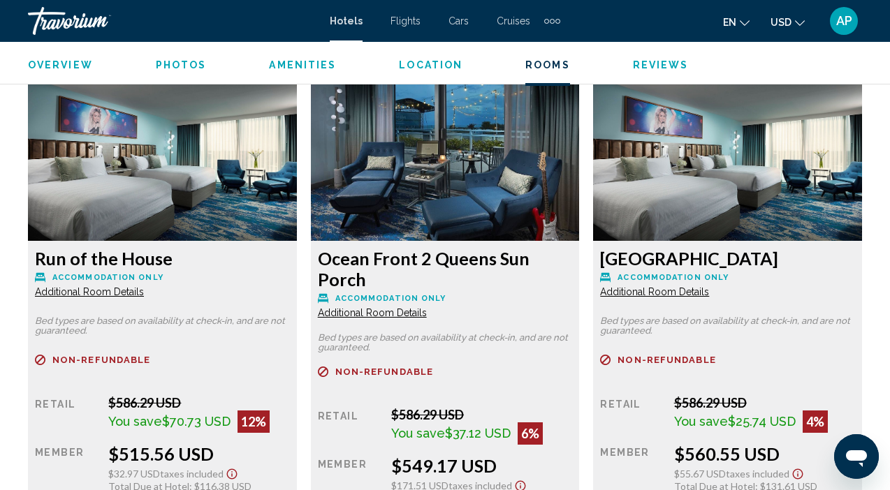
scroll to position [3198, 0]
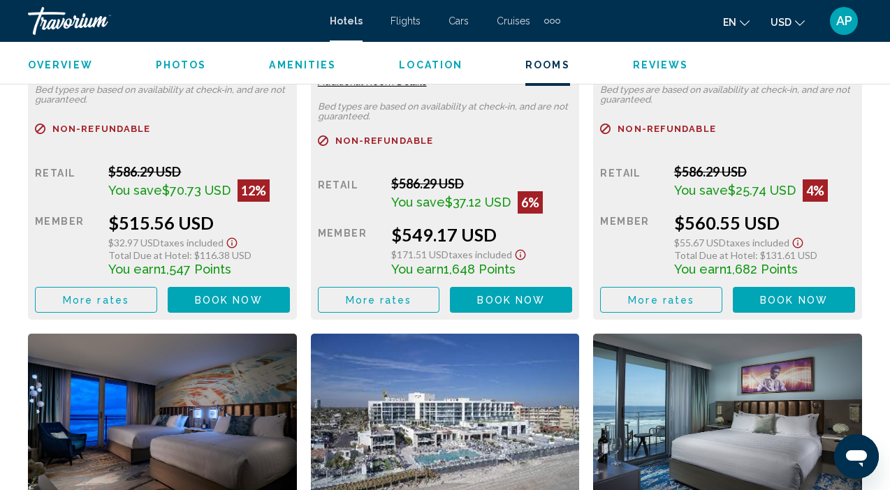
scroll to position [3448, 0]
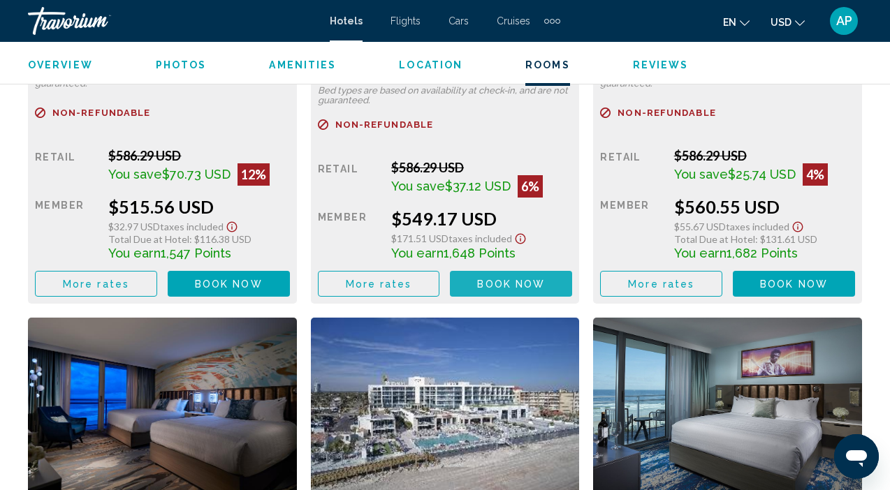
click at [508, 279] on span "Book now" at bounding box center [511, 284] width 68 height 11
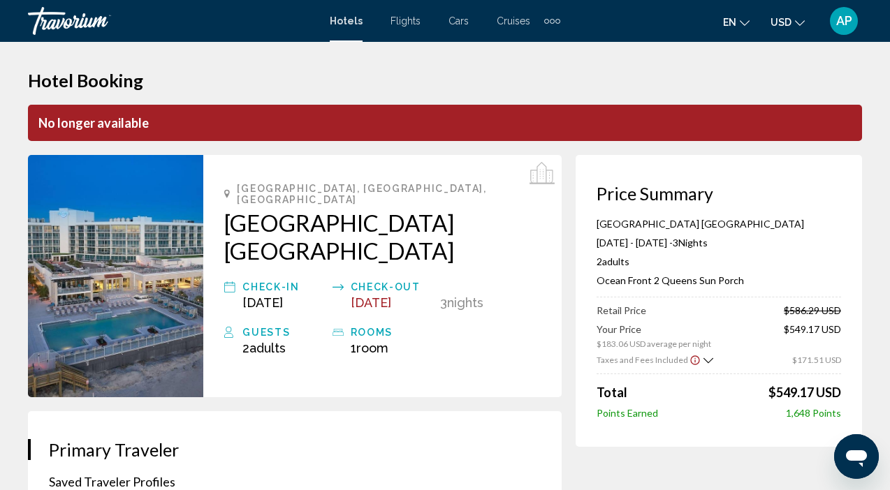
click at [150, 310] on img "Main content" at bounding box center [115, 276] width 175 height 242
click at [543, 179] on icon "Main content" at bounding box center [541, 174] width 25 height 25
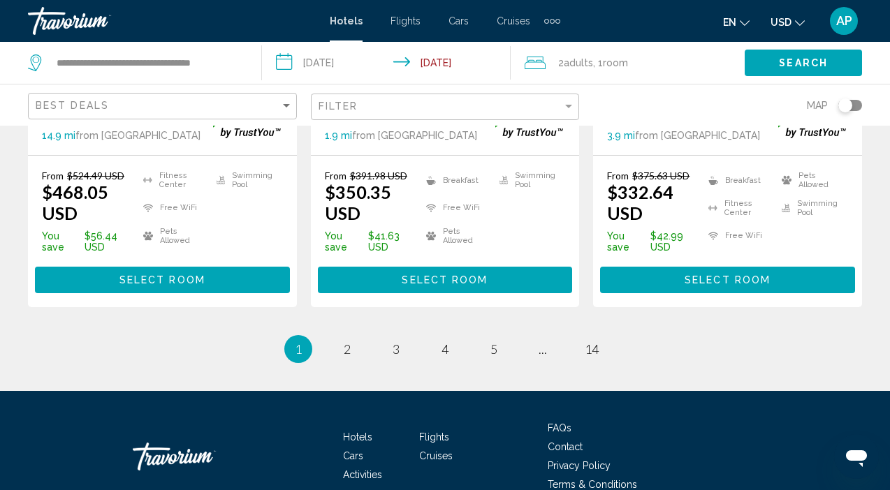
scroll to position [2123, 0]
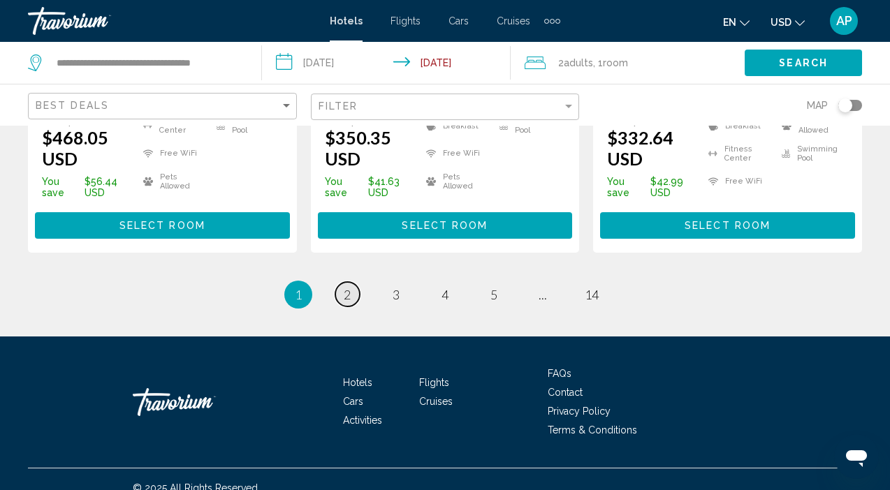
click at [344, 302] on span "2" at bounding box center [347, 294] width 7 height 15
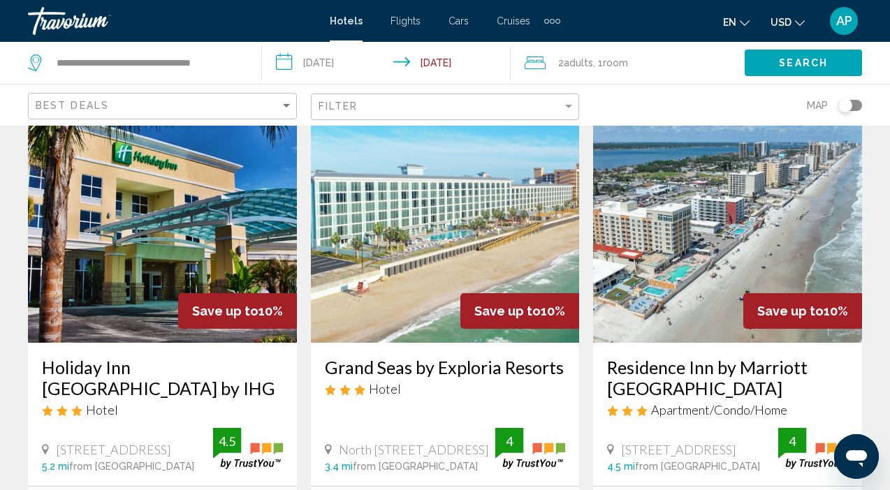
scroll to position [52, 0]
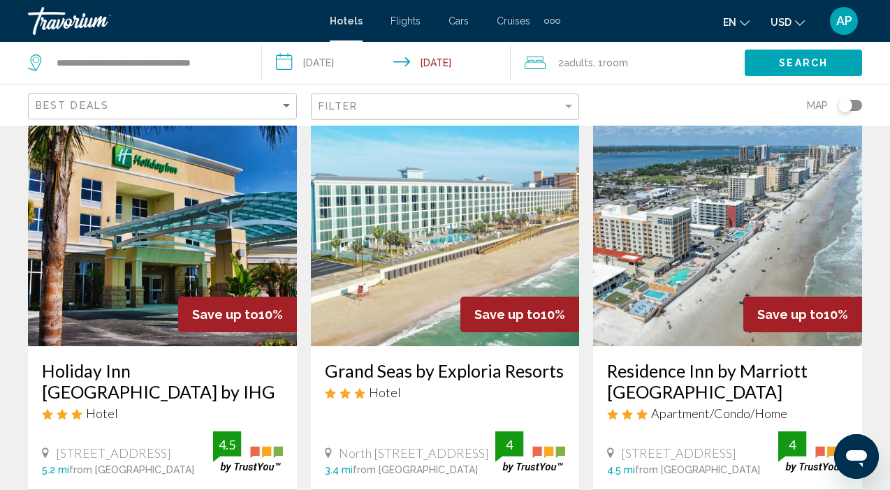
click at [705, 230] on img "Main content" at bounding box center [727, 234] width 269 height 223
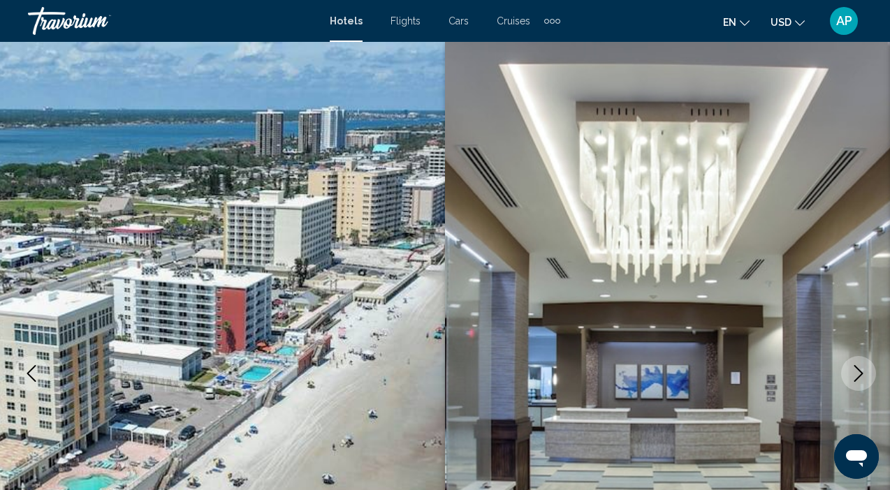
click at [854, 381] on icon "Next image" at bounding box center [858, 373] width 9 height 17
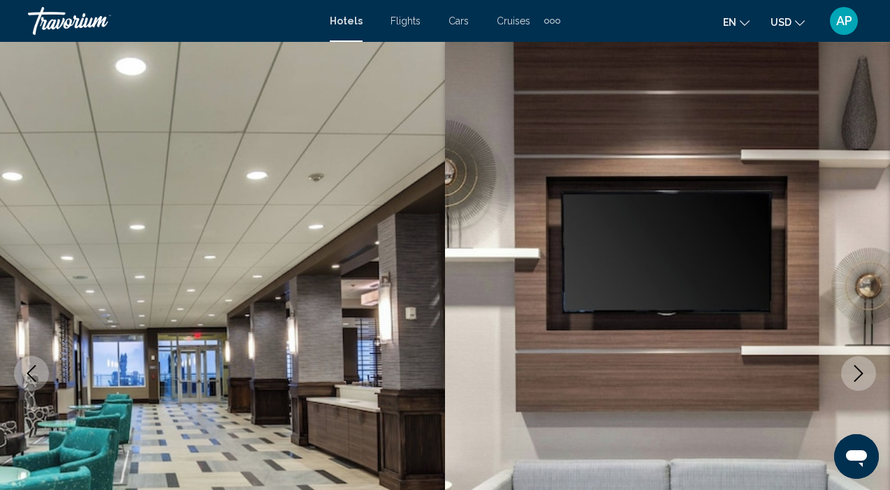
click at [854, 381] on icon "Next image" at bounding box center [858, 373] width 9 height 17
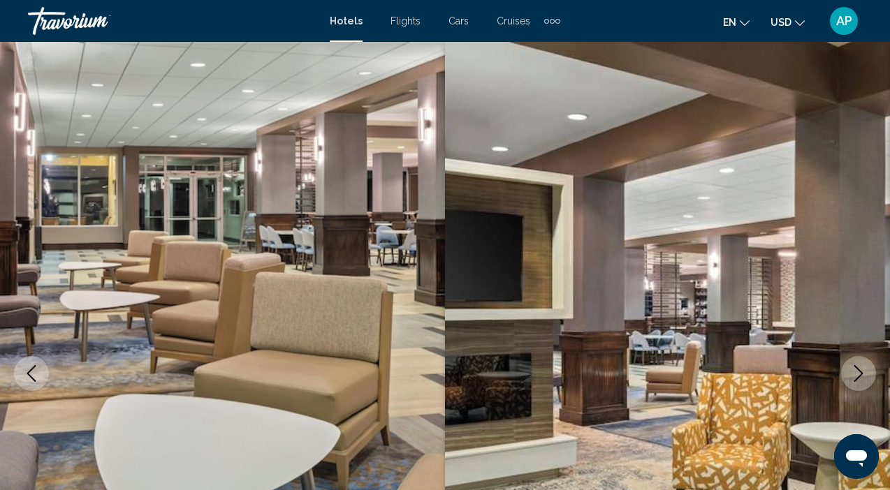
click at [854, 381] on icon "Next image" at bounding box center [858, 373] width 9 height 17
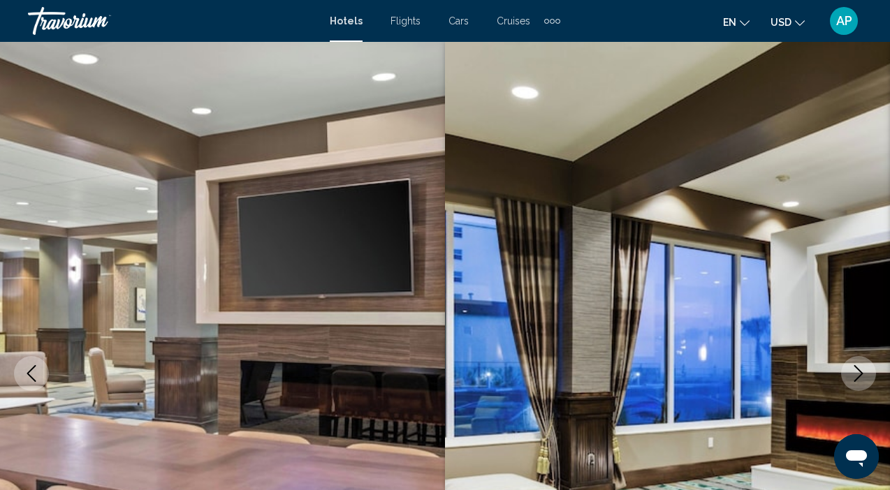
click at [854, 381] on icon "Next image" at bounding box center [858, 373] width 9 height 17
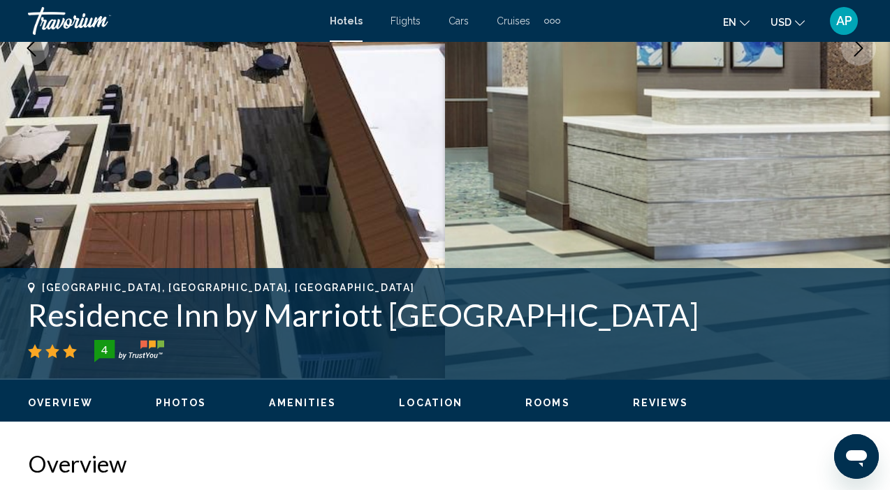
scroll to position [326, 0]
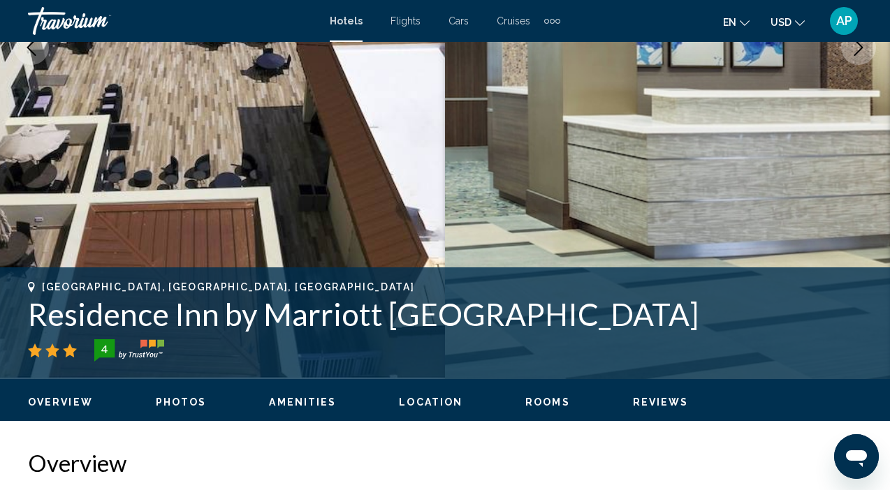
click at [547, 407] on span "Rooms" at bounding box center [547, 402] width 45 height 11
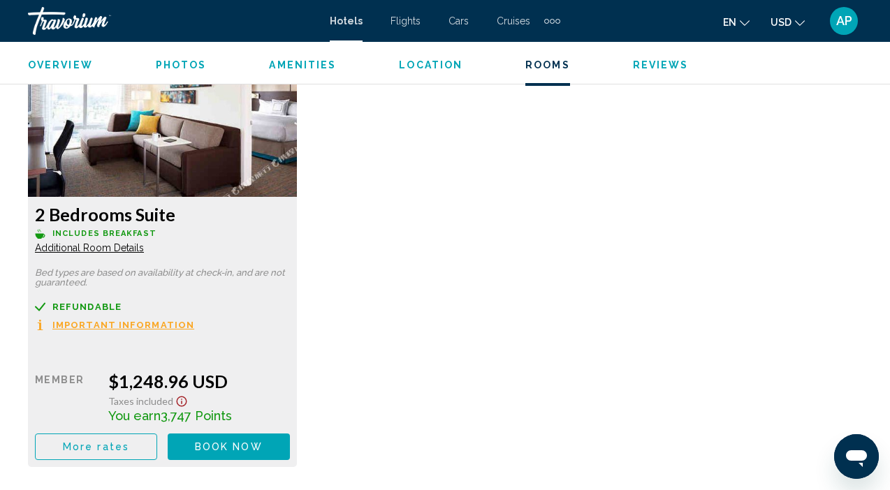
scroll to position [6586, 0]
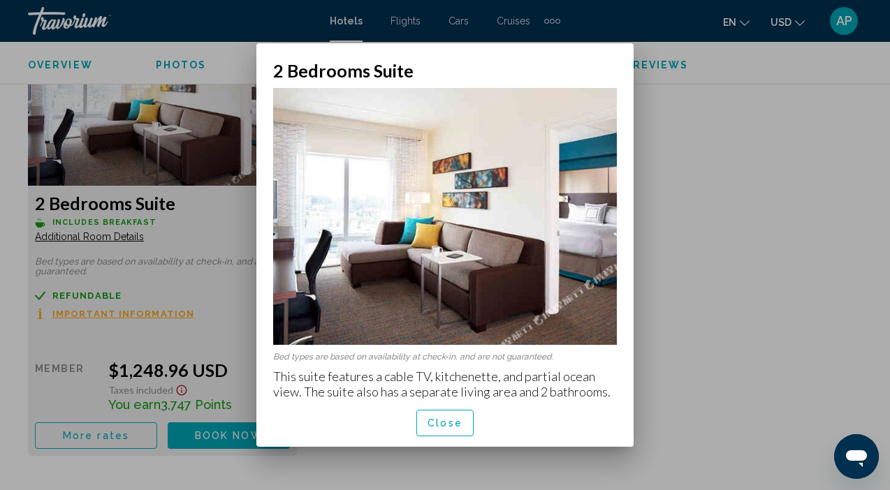
click at [696, 228] on div at bounding box center [445, 245] width 890 height 490
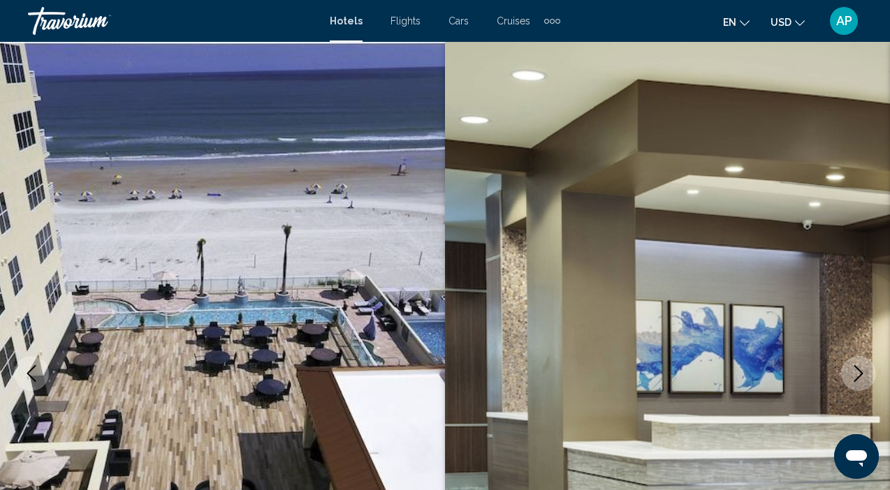
scroll to position [6586, 0]
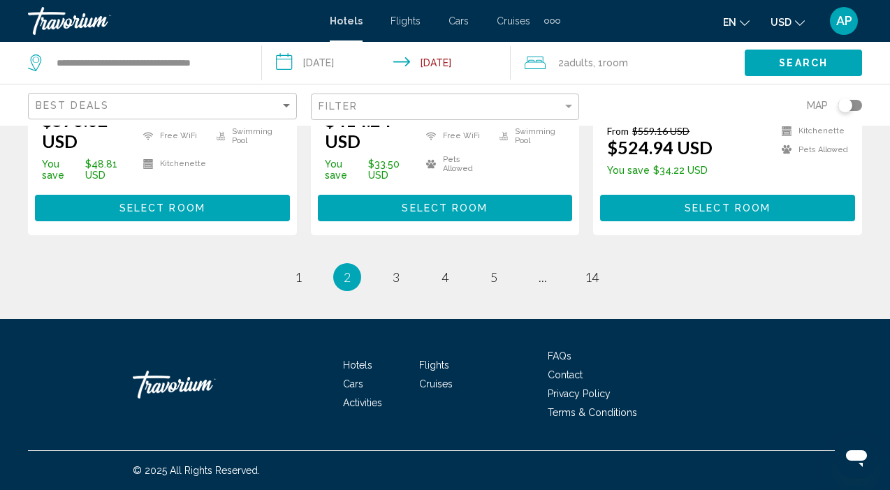
scroll to position [2130, 0]
click at [392, 277] on span "3" at bounding box center [395, 277] width 7 height 15
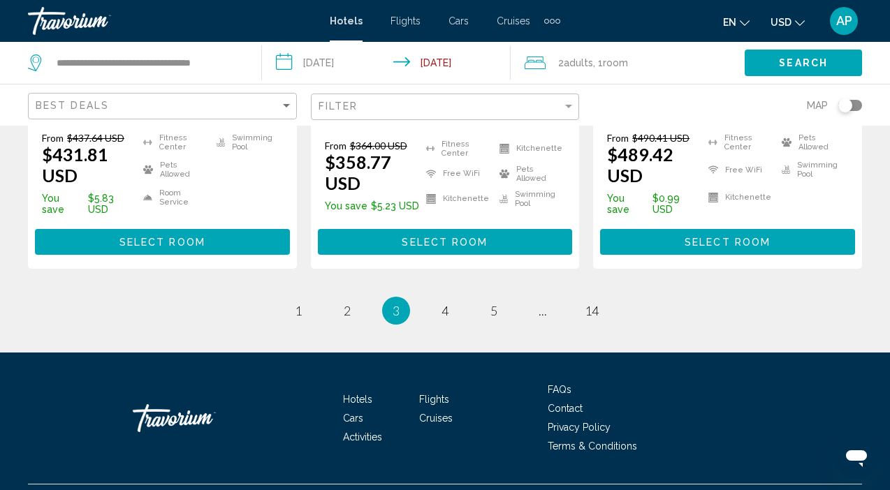
scroll to position [2106, 0]
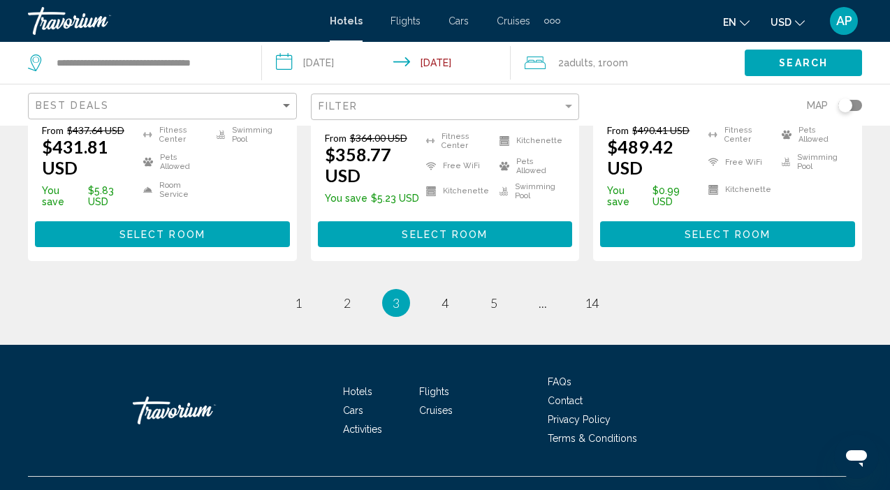
click at [509, 24] on span "Cruises" at bounding box center [513, 20] width 34 height 11
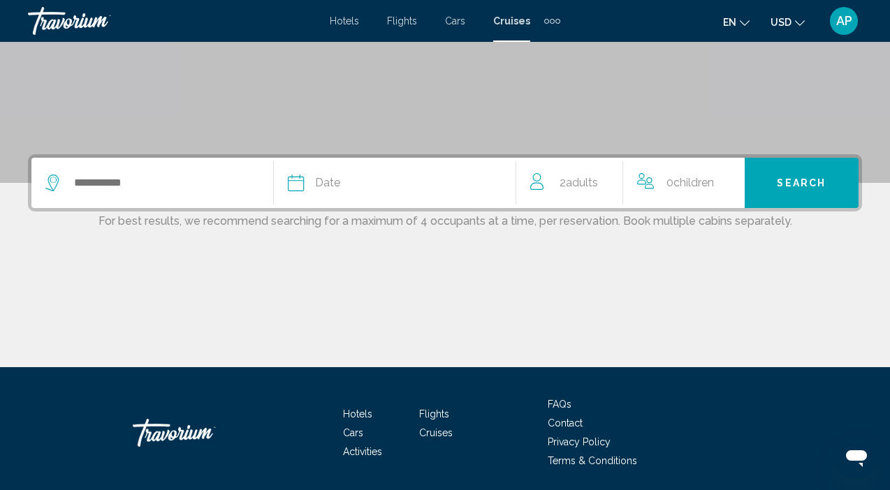
scroll to position [241, 0]
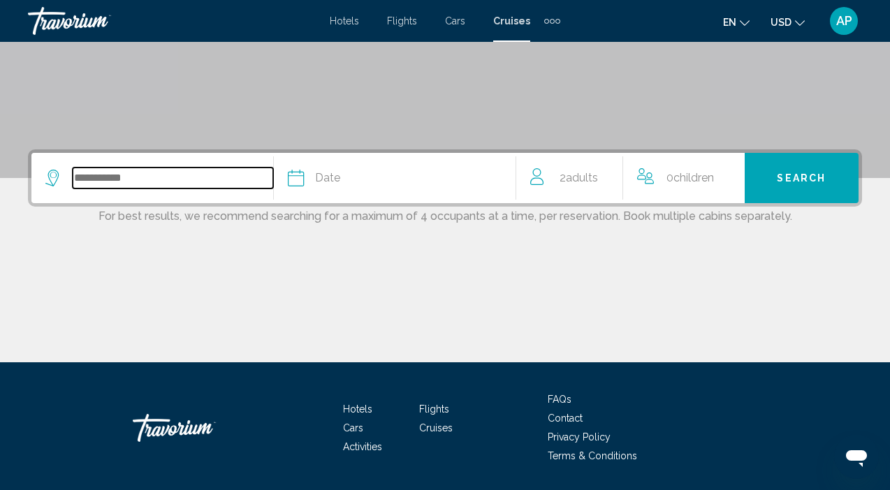
click at [111, 170] on input "Search widget" at bounding box center [173, 178] width 200 height 21
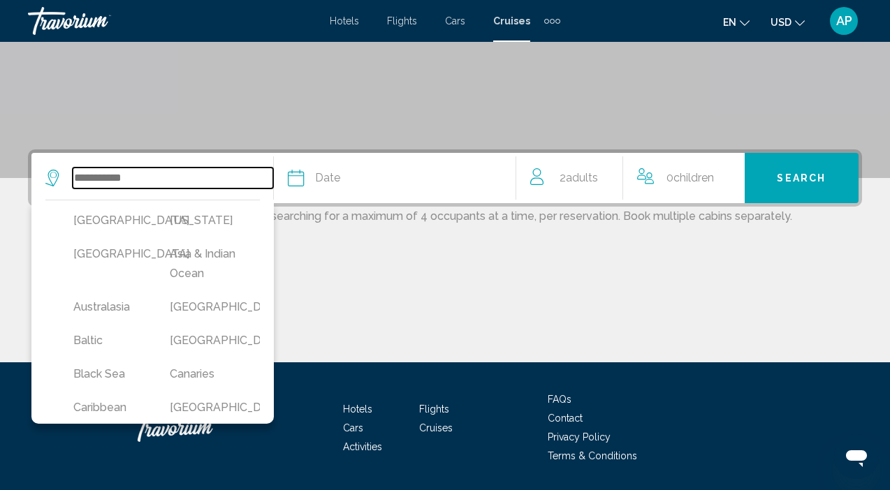
scroll to position [284, 0]
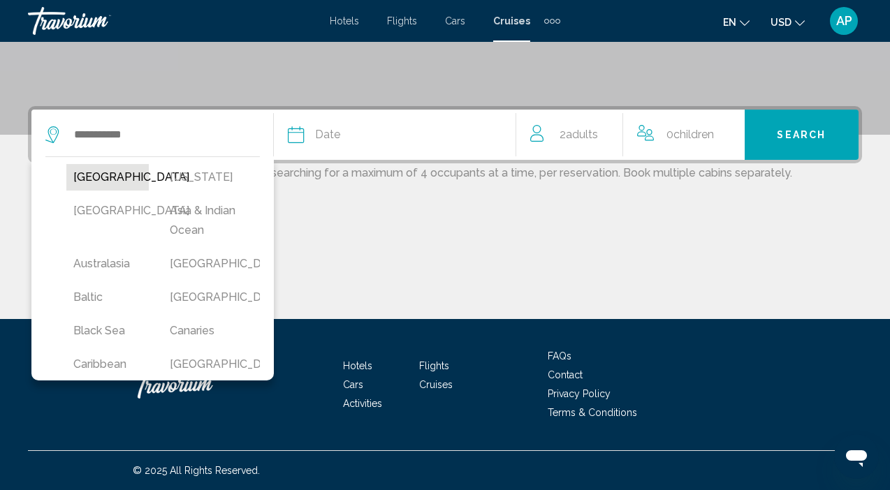
click at [84, 177] on button "[GEOGRAPHIC_DATA]" at bounding box center [107, 177] width 82 height 27
type input "******"
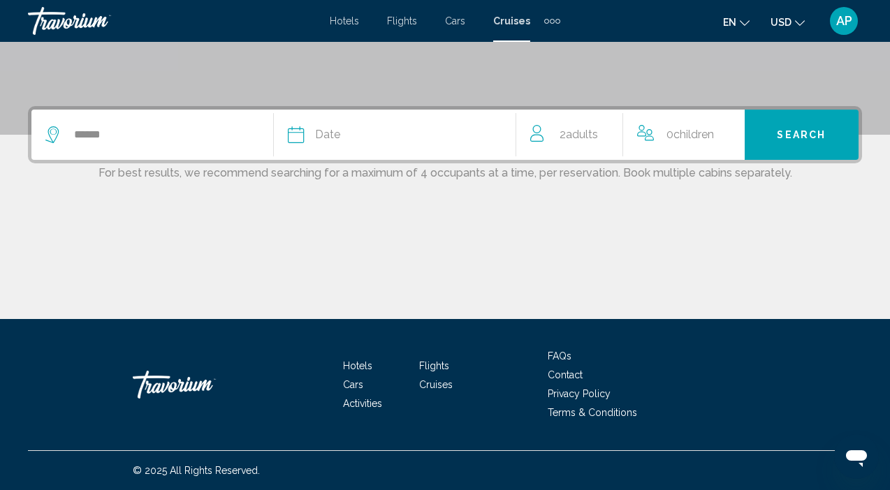
click at [328, 139] on span "Date" at bounding box center [327, 135] width 25 height 20
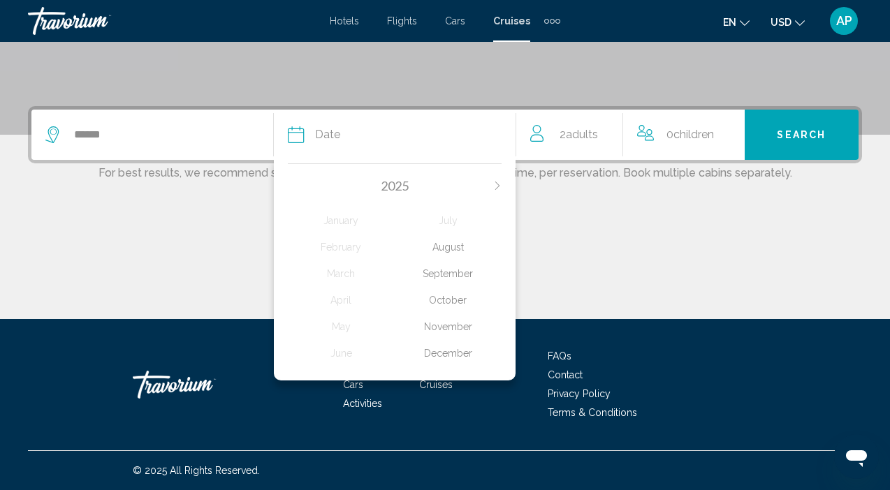
click at [496, 185] on icon "Next month" at bounding box center [497, 186] width 8 height 8
click at [450, 279] on div "September" at bounding box center [448, 273] width 107 height 25
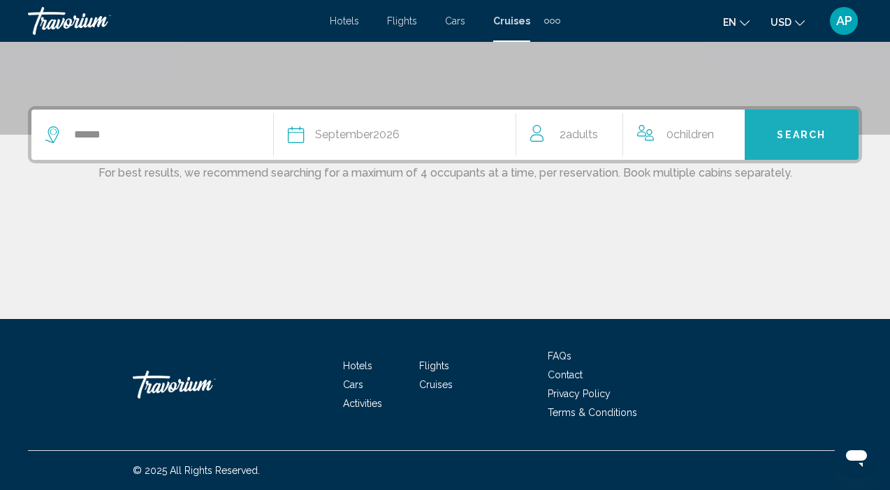
click at [801, 136] on span "Search" at bounding box center [800, 135] width 49 height 11
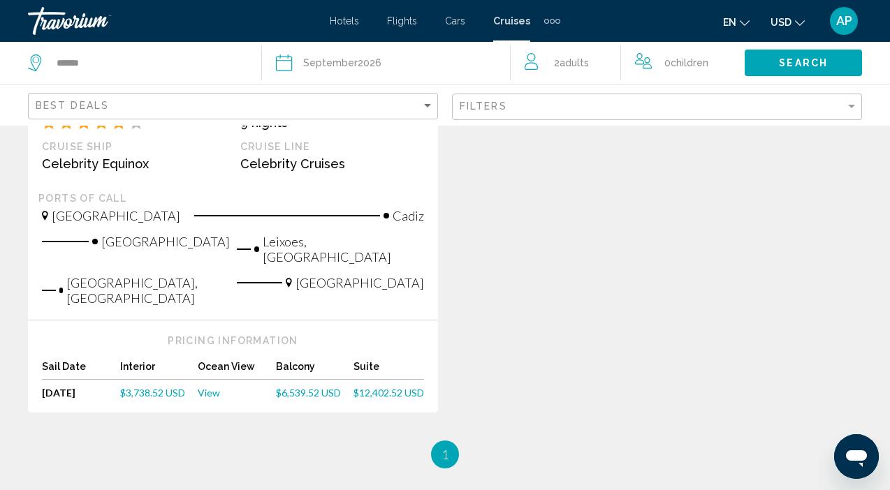
scroll to position [408, 0]
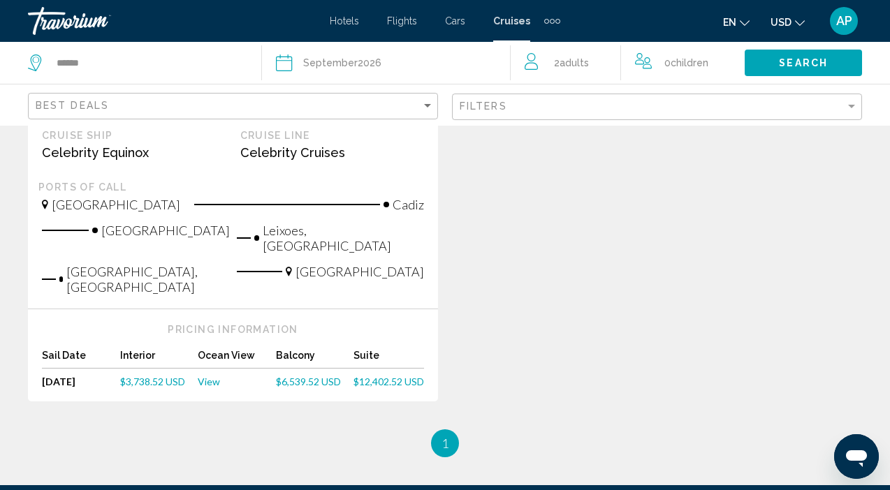
click at [205, 376] on span "View" at bounding box center [209, 382] width 22 height 12
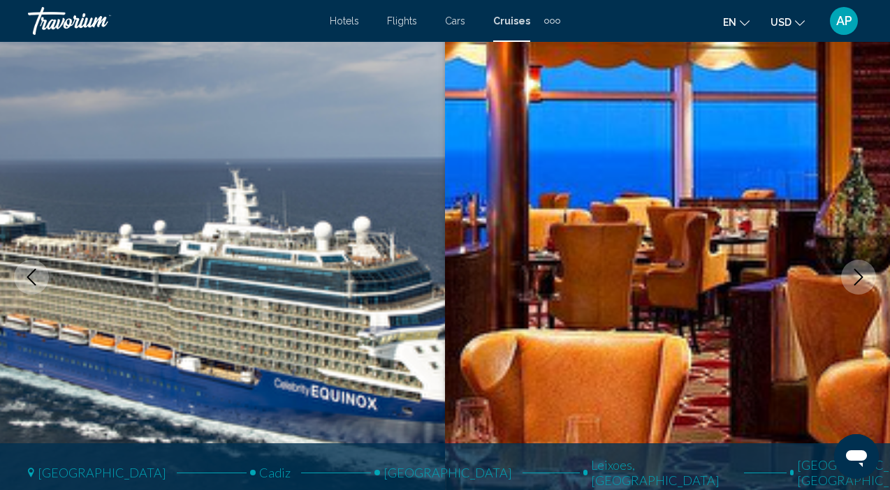
scroll to position [98, 0]
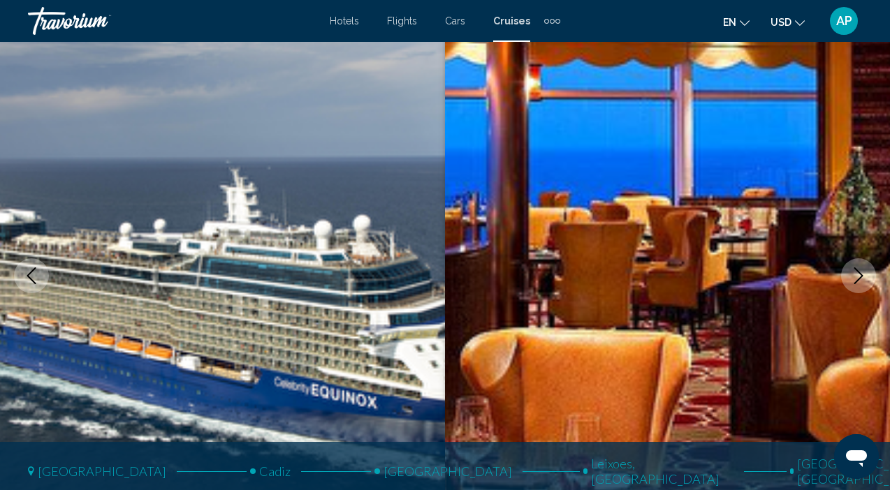
click at [860, 277] on icon "Next image" at bounding box center [858, 275] width 9 height 17
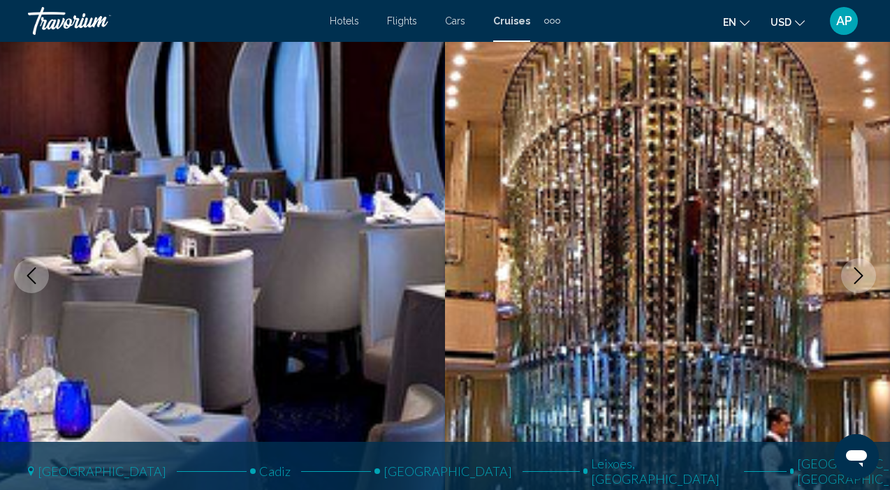
click at [860, 277] on icon "Next image" at bounding box center [858, 275] width 9 height 17
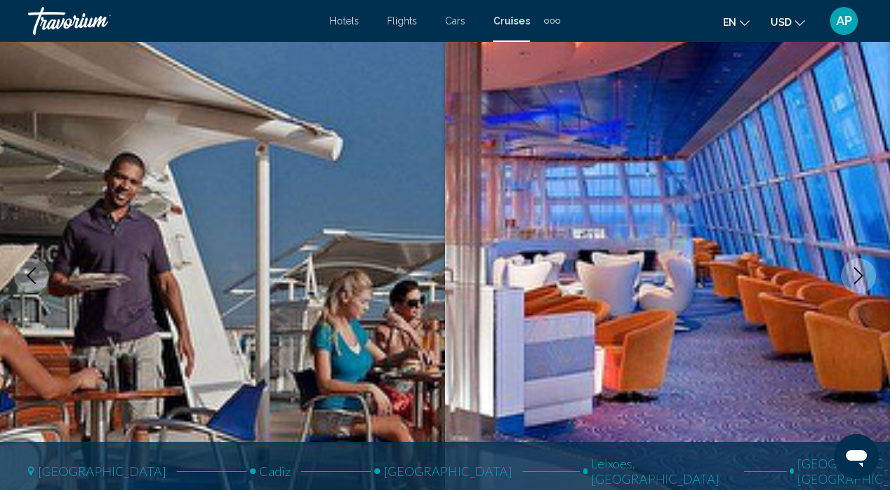
click at [860, 277] on icon "Next image" at bounding box center [858, 275] width 9 height 17
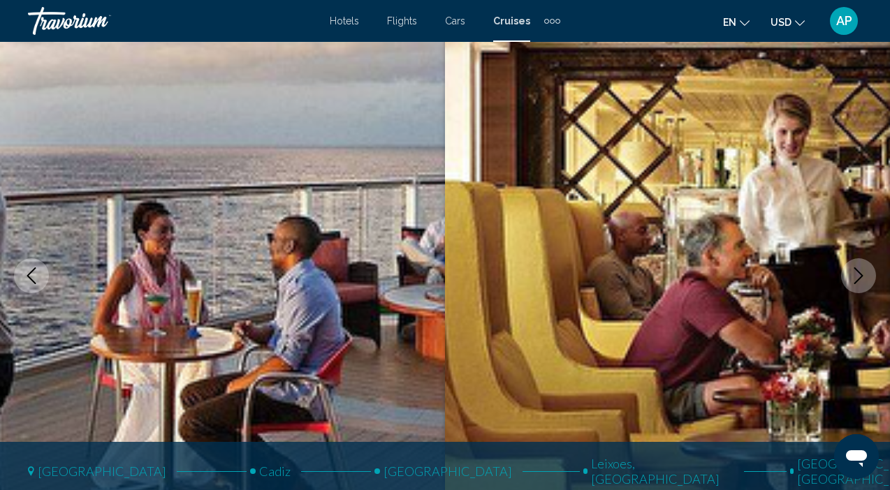
click at [860, 277] on icon "Next image" at bounding box center [858, 275] width 9 height 17
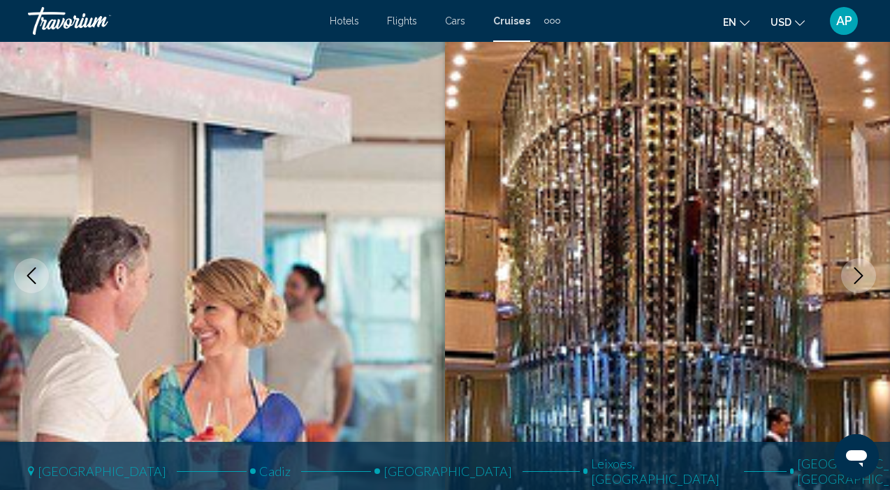
click at [860, 277] on icon "Next image" at bounding box center [858, 275] width 9 height 17
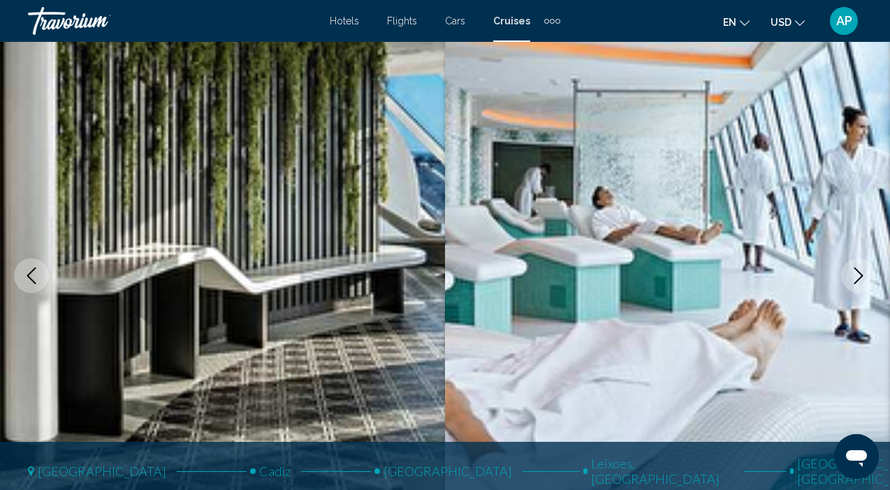
click at [860, 277] on icon "Next image" at bounding box center [858, 275] width 9 height 17
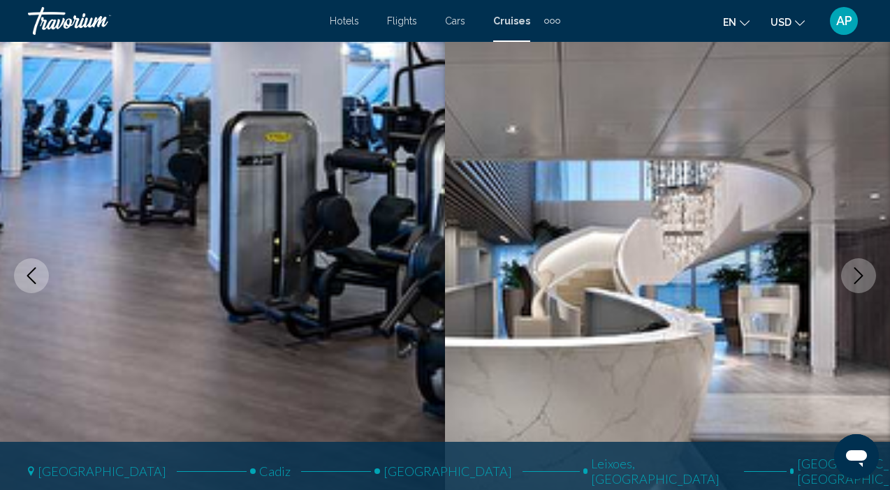
click at [860, 277] on icon "Next image" at bounding box center [858, 275] width 9 height 17
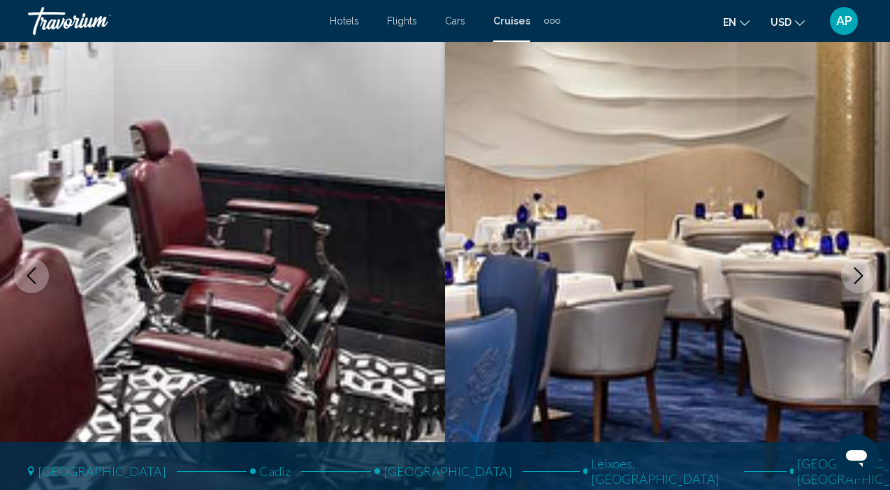
click at [860, 277] on icon "Next image" at bounding box center [858, 275] width 9 height 17
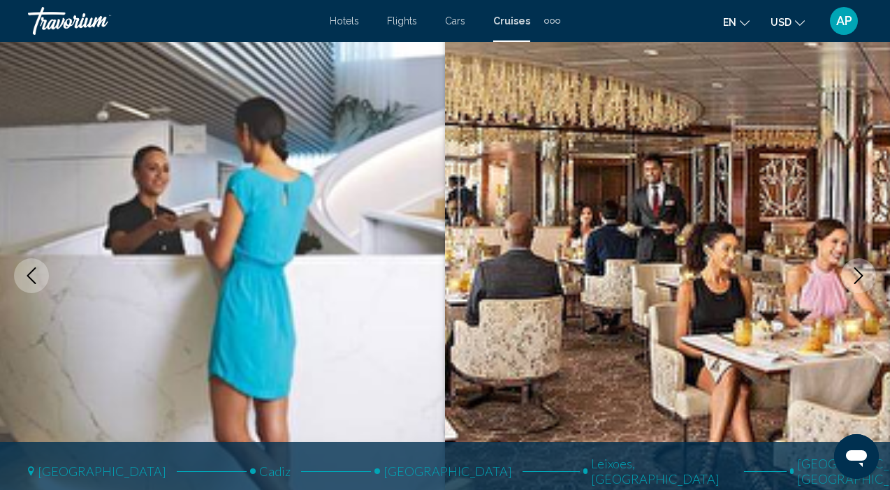
click at [860, 277] on icon "Next image" at bounding box center [858, 275] width 9 height 17
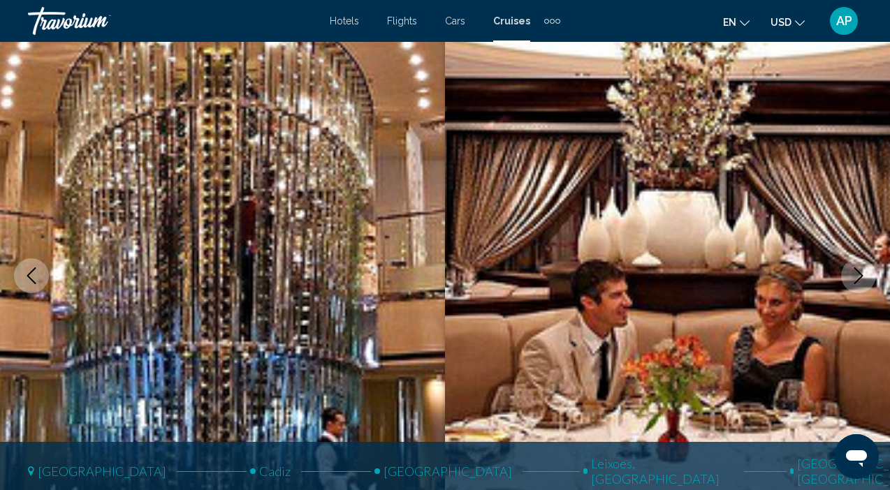
click at [860, 277] on icon "Next image" at bounding box center [858, 275] width 9 height 17
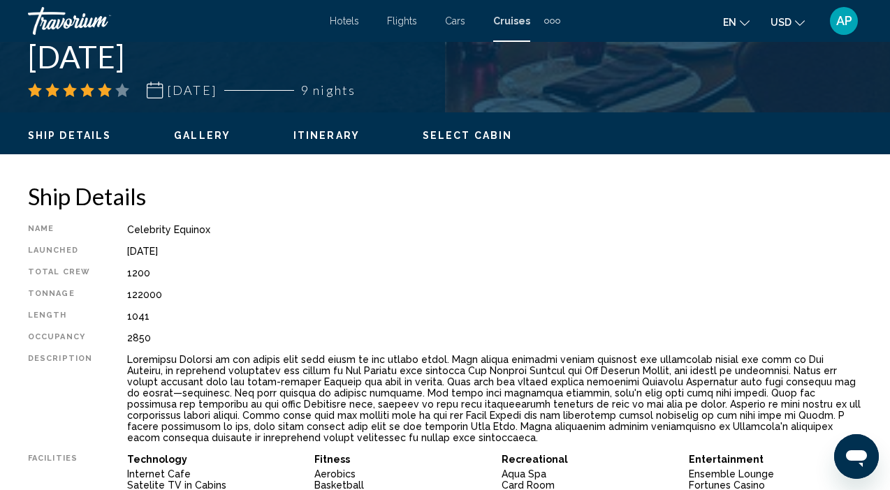
scroll to position [594, 0]
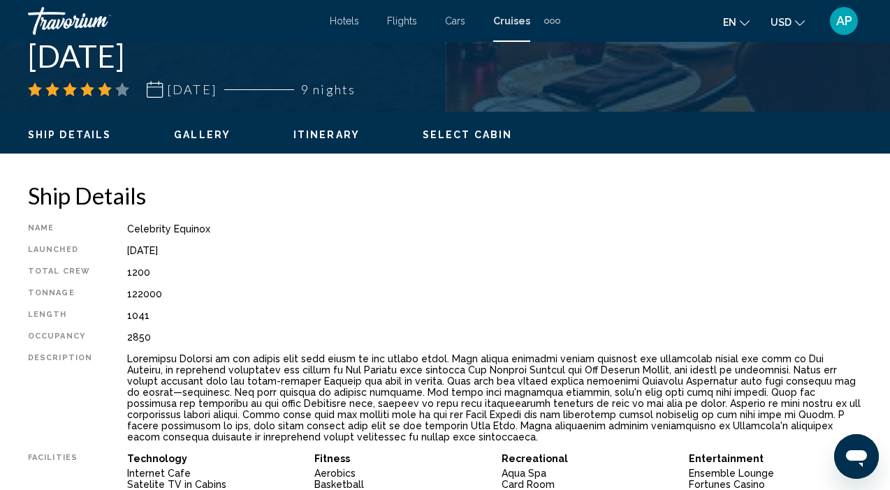
click at [198, 134] on span "Gallery" at bounding box center [202, 134] width 57 height 11
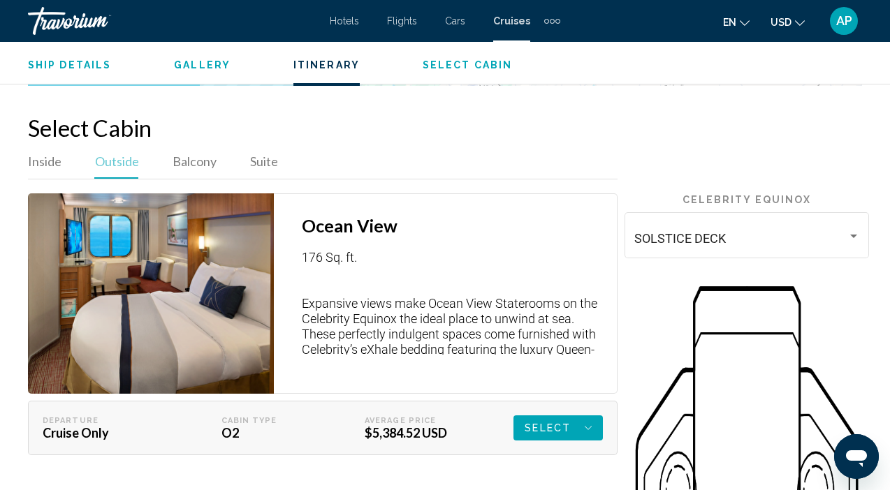
scroll to position [2439, 0]
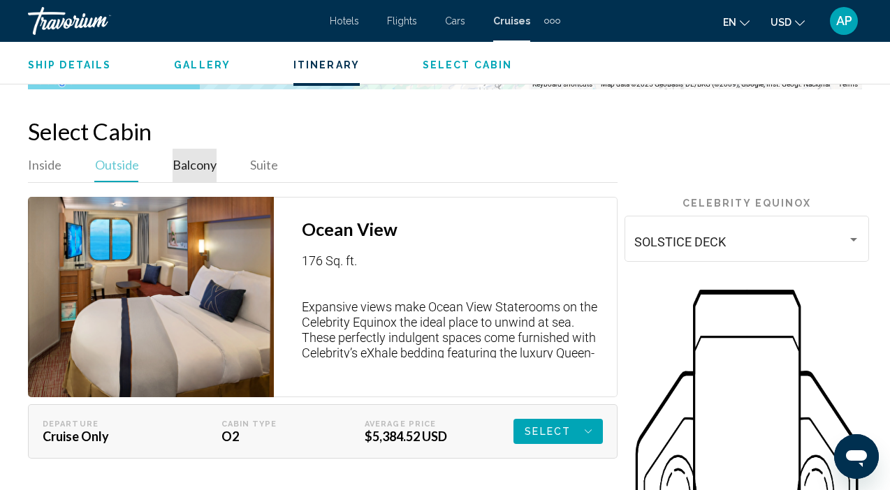
click at [196, 170] on span "Balcony" at bounding box center [194, 164] width 44 height 15
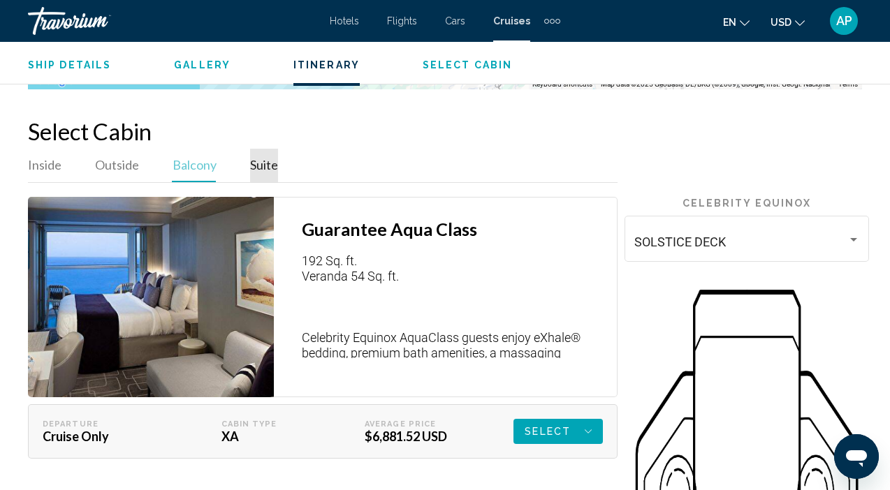
click at [269, 166] on span "Suite" at bounding box center [264, 164] width 28 height 15
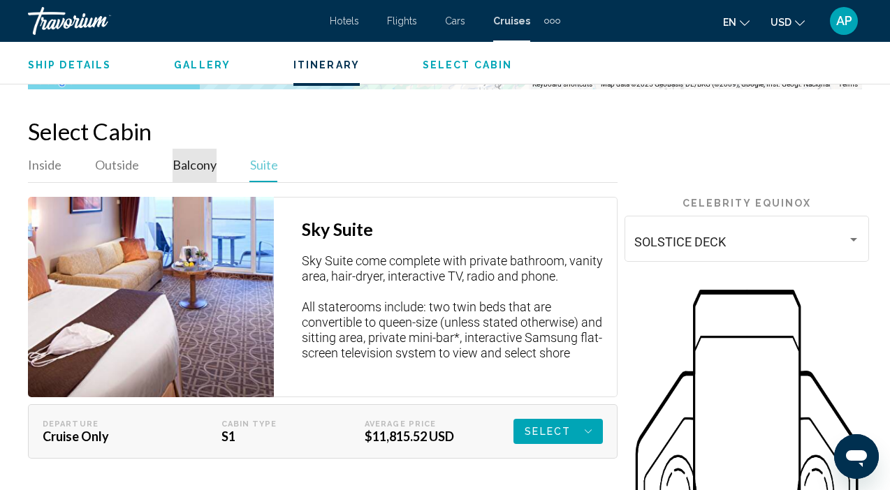
click at [198, 168] on span "Balcony" at bounding box center [194, 164] width 44 height 15
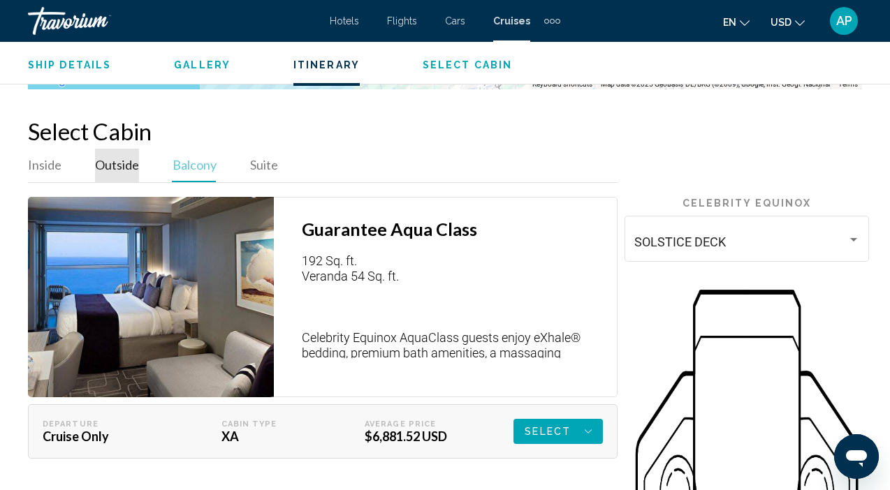
click at [112, 166] on span "Outside" at bounding box center [117, 164] width 44 height 15
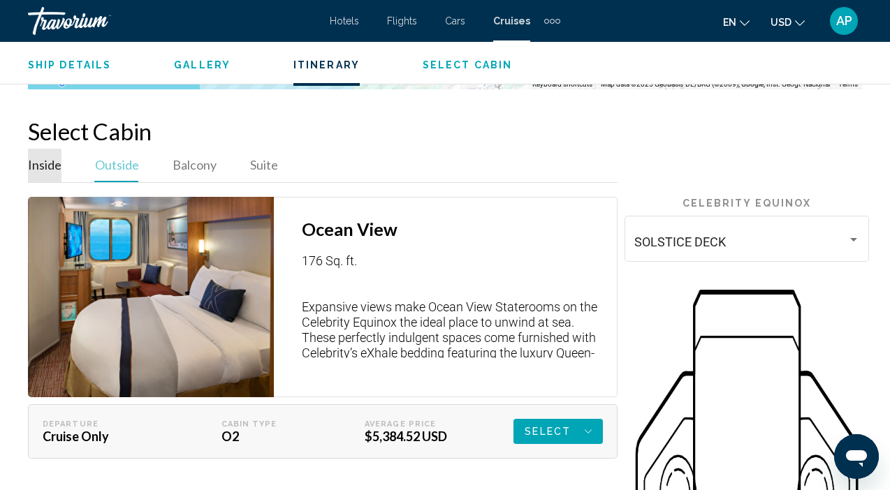
click at [46, 168] on span "Inside" at bounding box center [45, 164] width 34 height 15
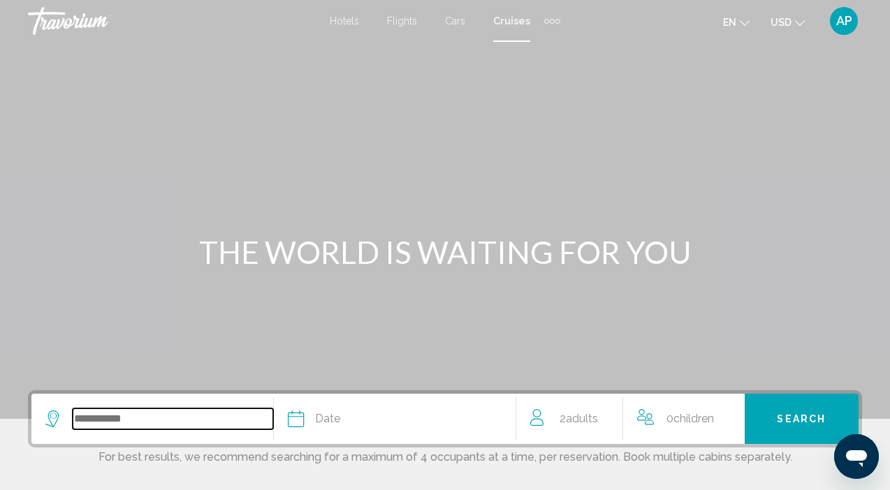
click at [146, 412] on input "Search widget" at bounding box center [173, 418] width 200 height 21
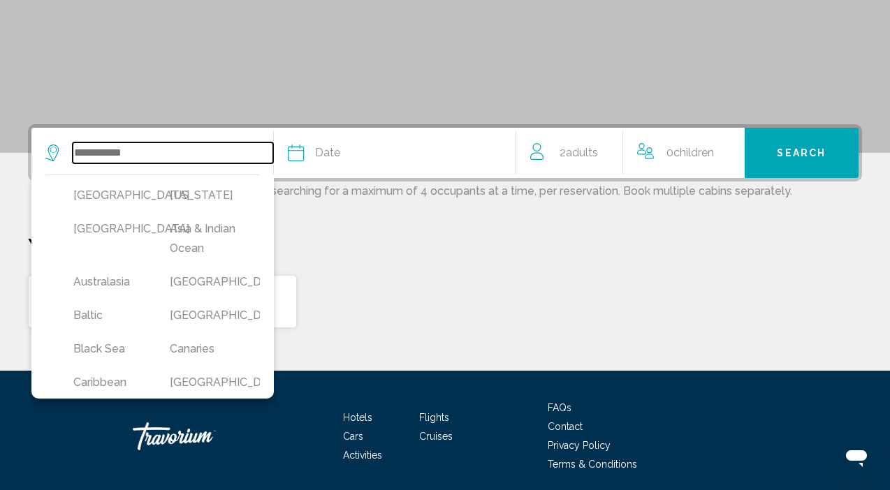
scroll to position [320, 0]
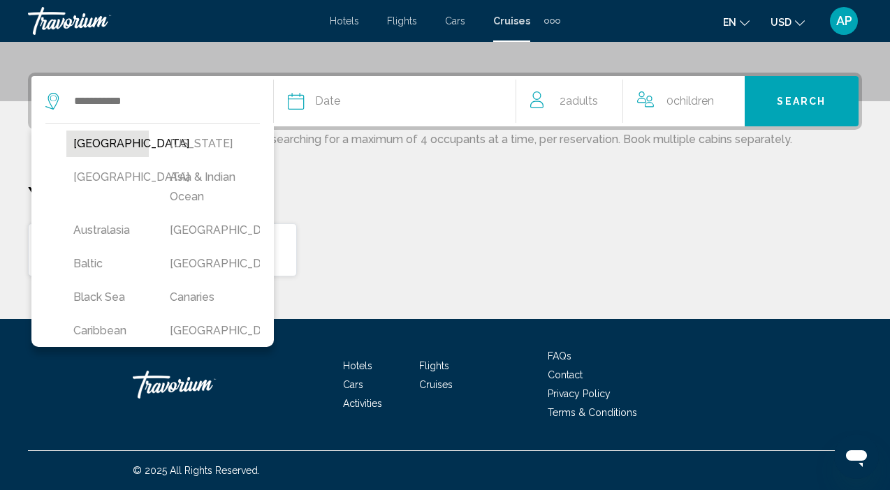
click at [98, 138] on button "[GEOGRAPHIC_DATA]" at bounding box center [107, 144] width 82 height 27
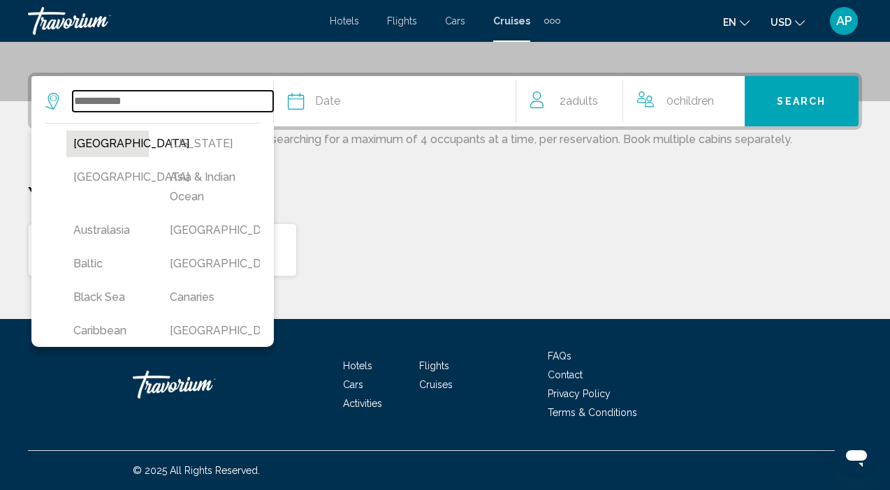
type input "******"
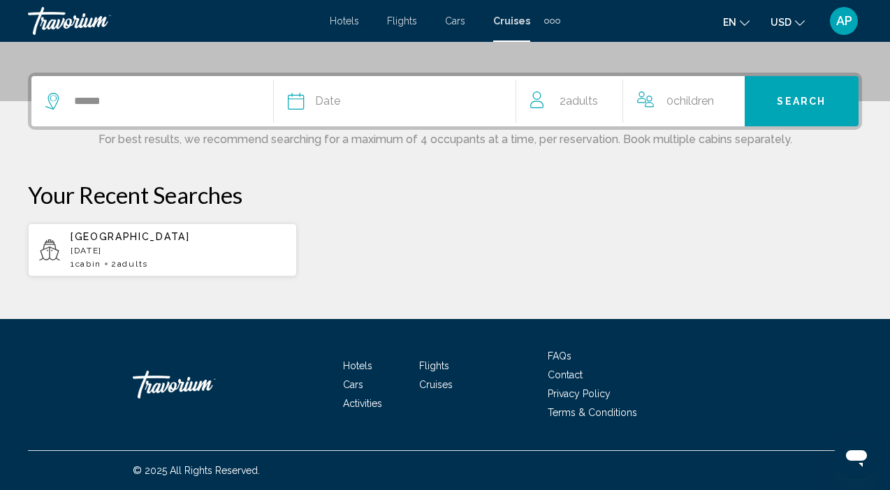
click at [353, 96] on div "Date" at bounding box center [402, 101] width 228 height 20
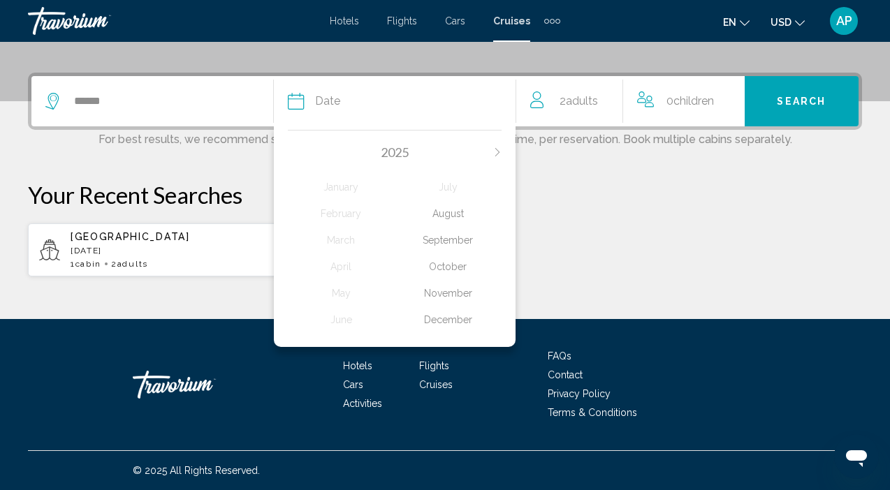
click at [436, 242] on div "September" at bounding box center [448, 240] width 107 height 25
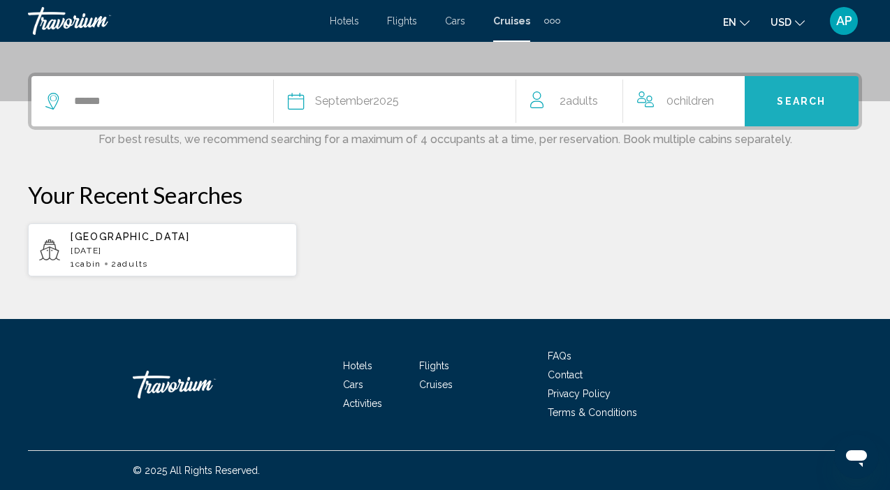
click at [772, 99] on button "Search" at bounding box center [801, 101] width 114 height 50
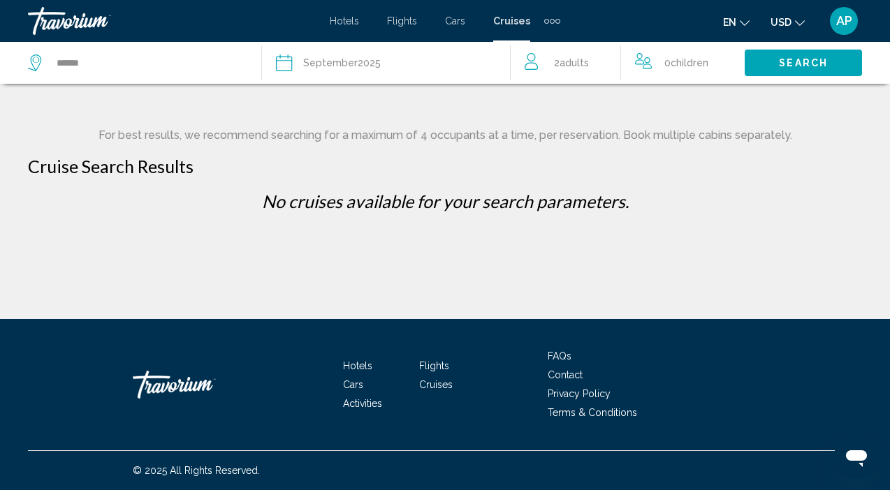
click at [387, 61] on div "Date [DATE]" at bounding box center [392, 63] width 233 height 20
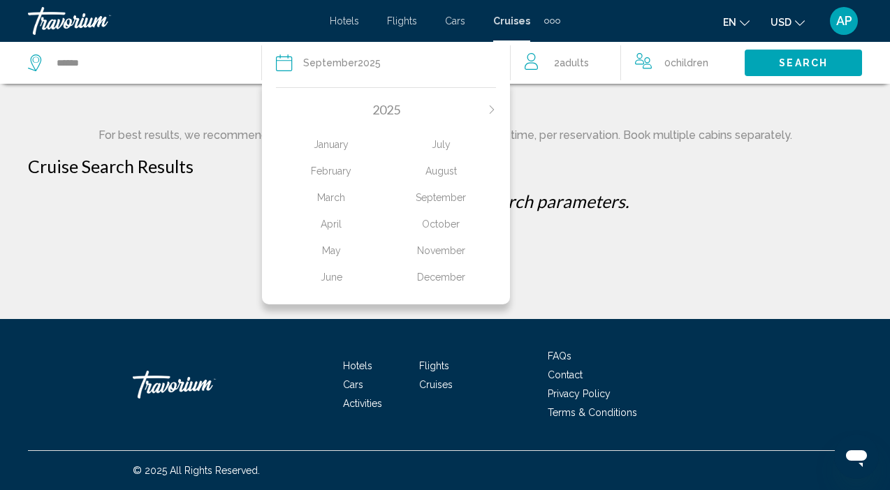
click at [489, 108] on icon "Next month" at bounding box center [491, 109] width 8 height 8
click at [436, 202] on div "September" at bounding box center [441, 197] width 110 height 25
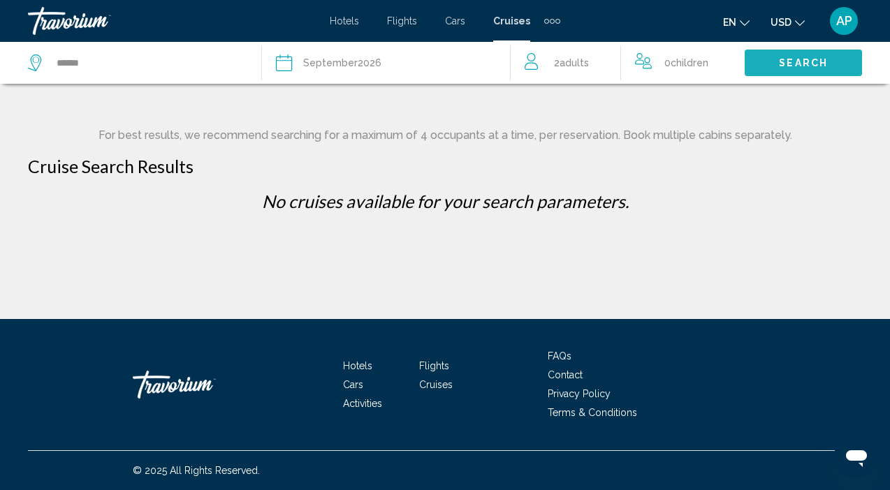
click at [780, 59] on span "Search" at bounding box center [803, 63] width 49 height 11
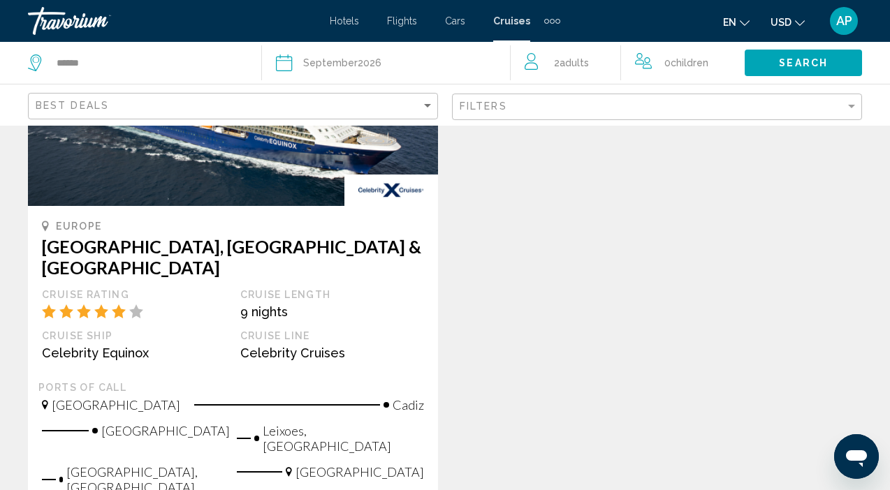
scroll to position [223, 0]
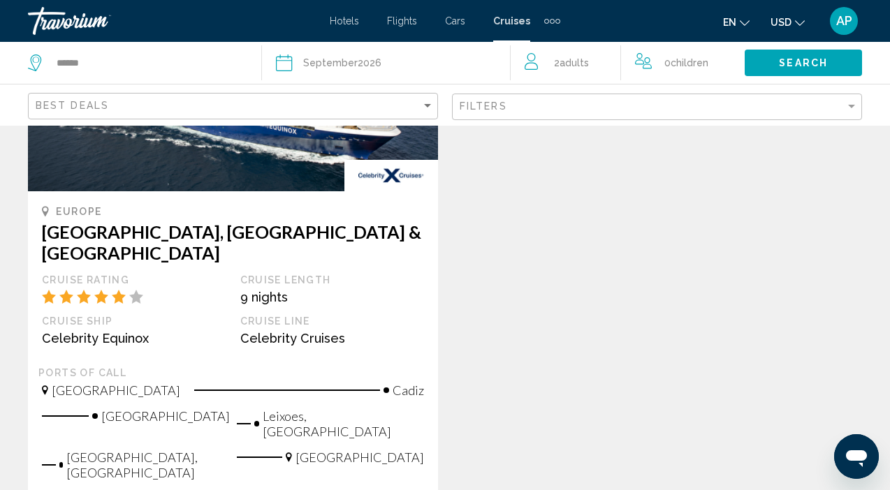
click at [458, 23] on span "Cars" at bounding box center [455, 20] width 20 height 11
